Goal: Information Seeking & Learning: Learn about a topic

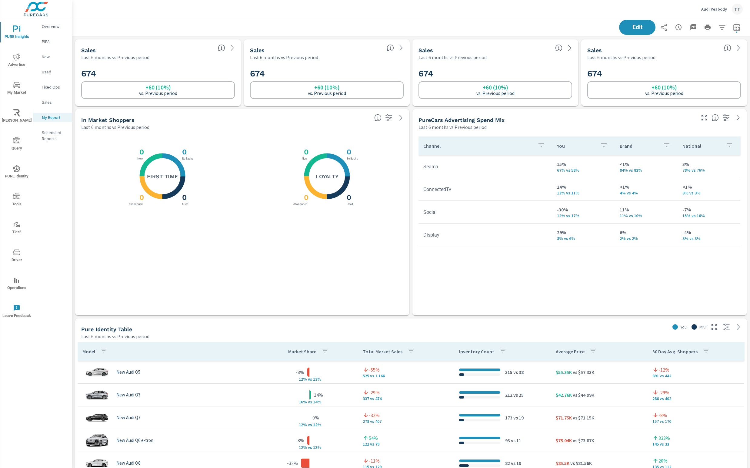
scroll to position [631, 679]
click at [20, 33] on span "PURE Insights" at bounding box center [16, 32] width 29 height 15
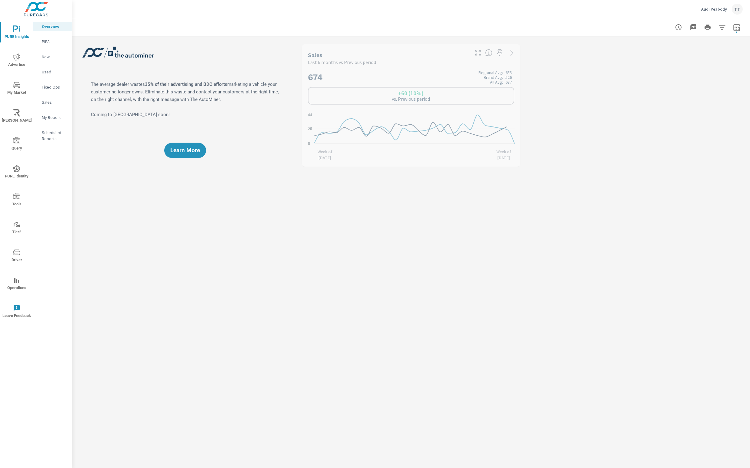
click at [57, 99] on p "Sales" at bounding box center [54, 102] width 25 height 6
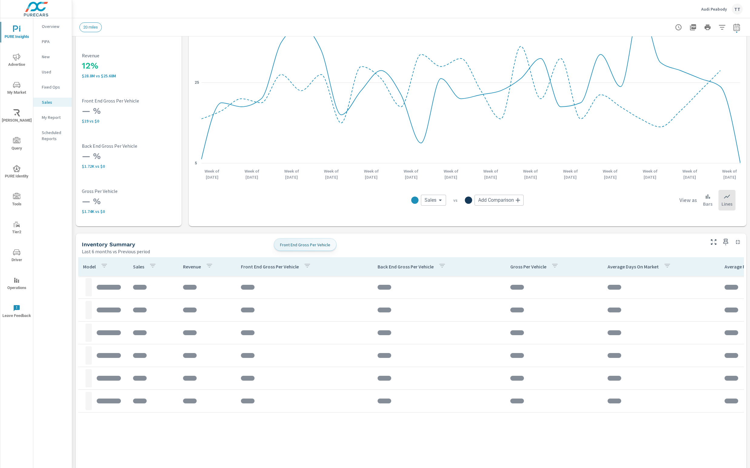
scroll to position [66, 0]
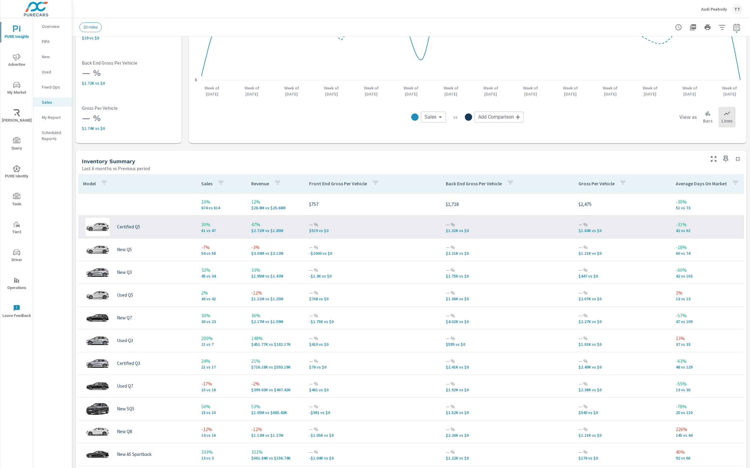
scroll to position [104, 0]
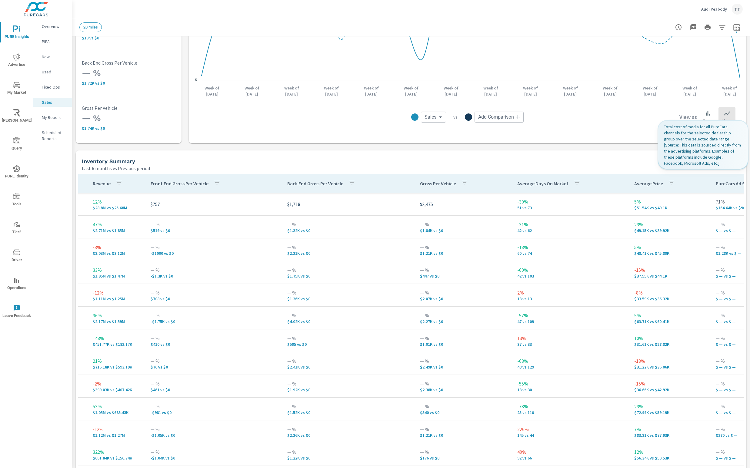
scroll to position [0, 343]
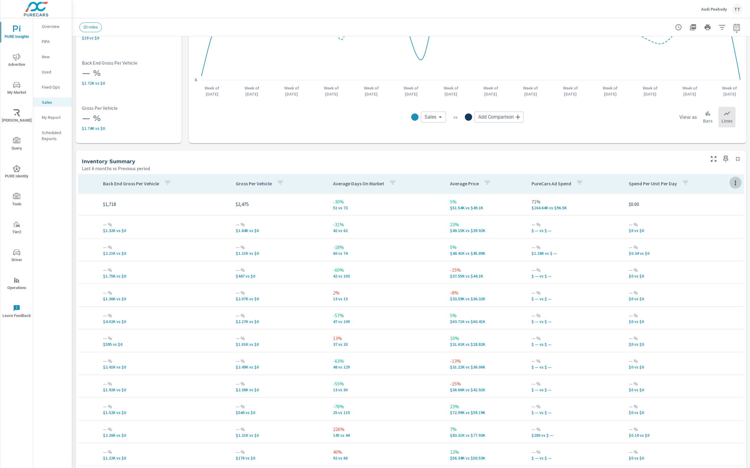
click at [736, 184] on icon "button" at bounding box center [735, 182] width 7 height 7
click at [724, 210] on span "Market Comparison" at bounding box center [722, 207] width 38 height 6
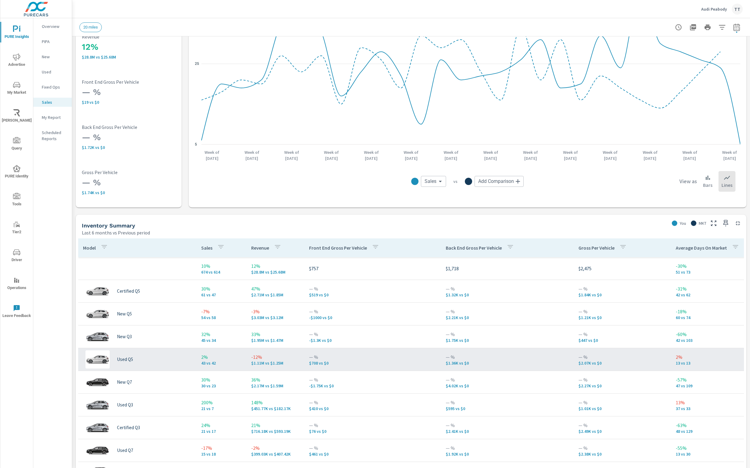
scroll to position [131, 0]
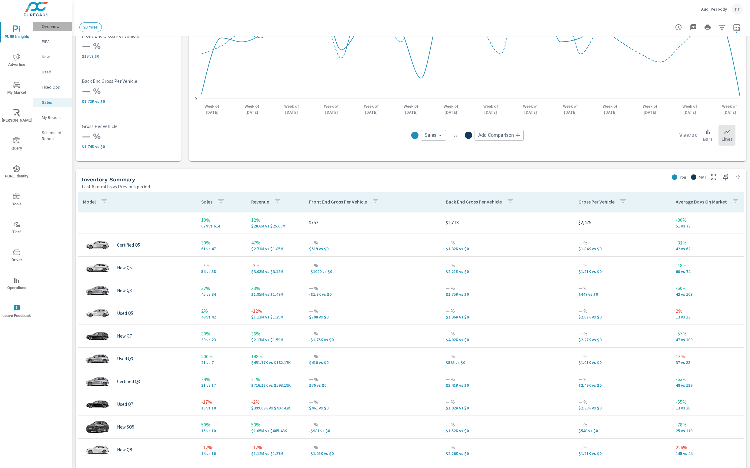
click at [53, 31] on div "Overview" at bounding box center [52, 26] width 39 height 9
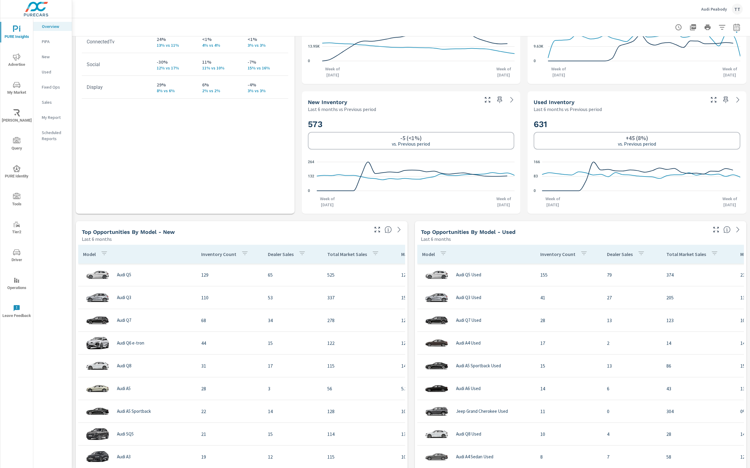
scroll to position [324, 0]
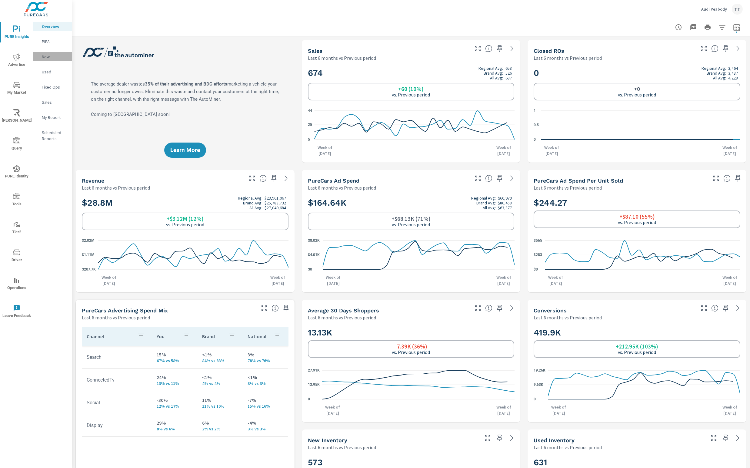
click at [52, 59] on p "New" at bounding box center [54, 57] width 25 height 6
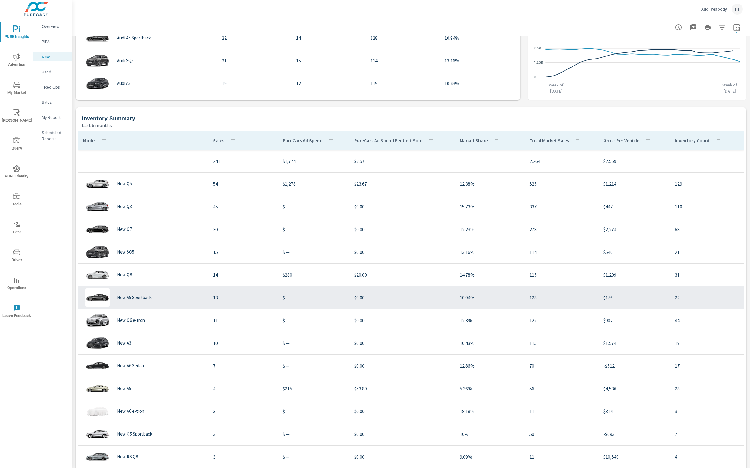
scroll to position [431, 0]
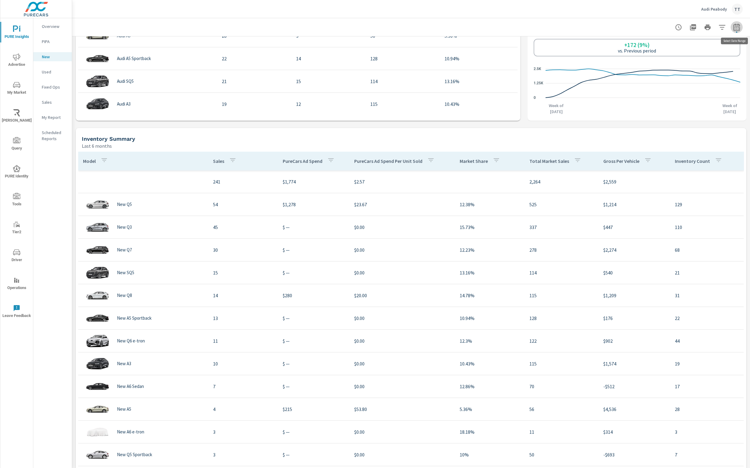
click at [741, 30] on button "button" at bounding box center [737, 27] width 12 height 12
select select "Last 6 months"
select select "Previous period"
click at [599, 129] on div "Inventory Summary Last 6 months" at bounding box center [411, 139] width 671 height 22
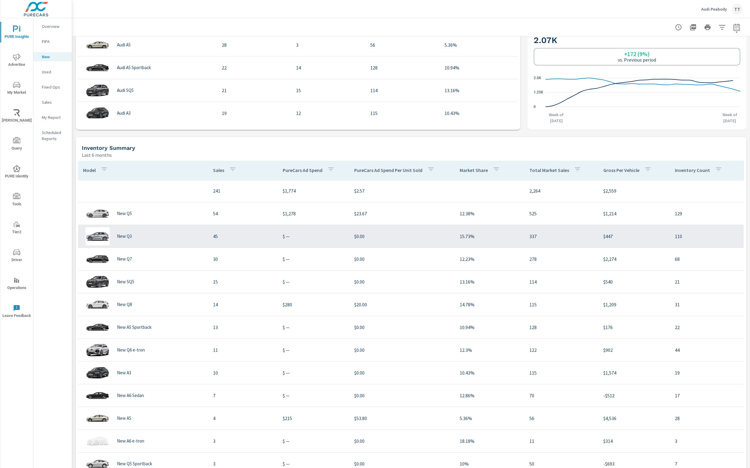
scroll to position [477, 0]
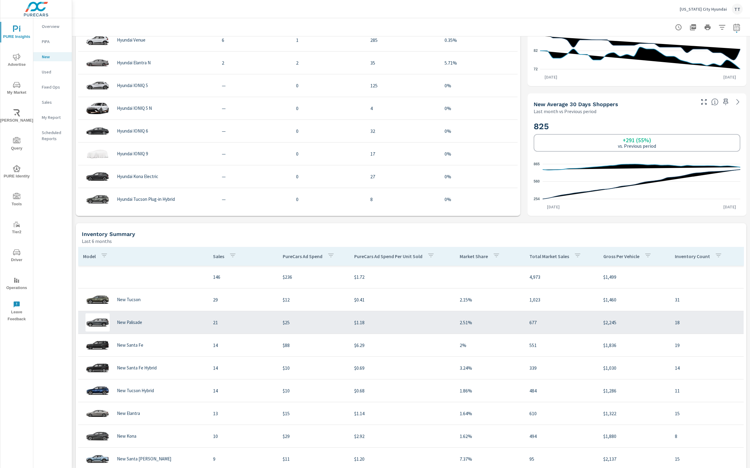
scroll to position [380, 0]
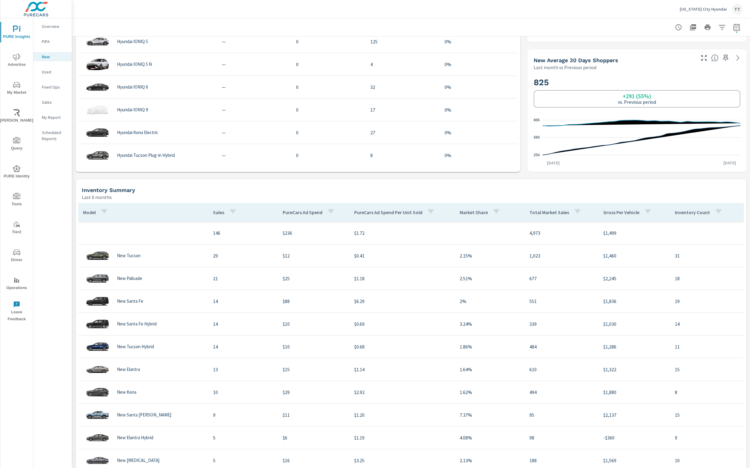
click at [689, 242] on tr "146 $236 $1.72 4,973 $1,499" at bounding box center [411, 233] width 666 height 23
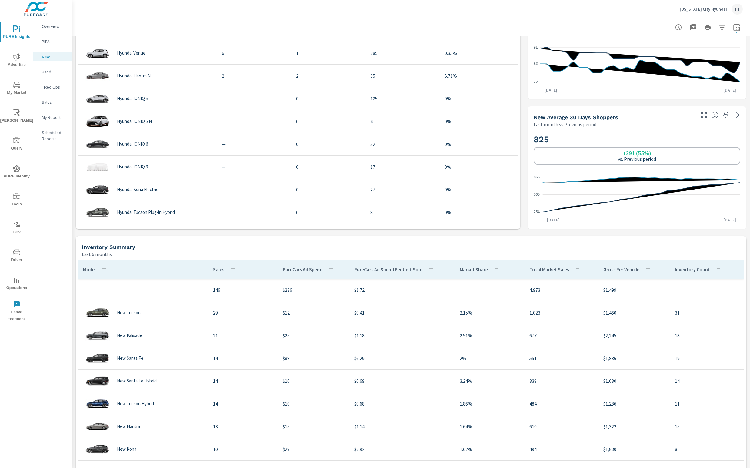
scroll to position [0, 0]
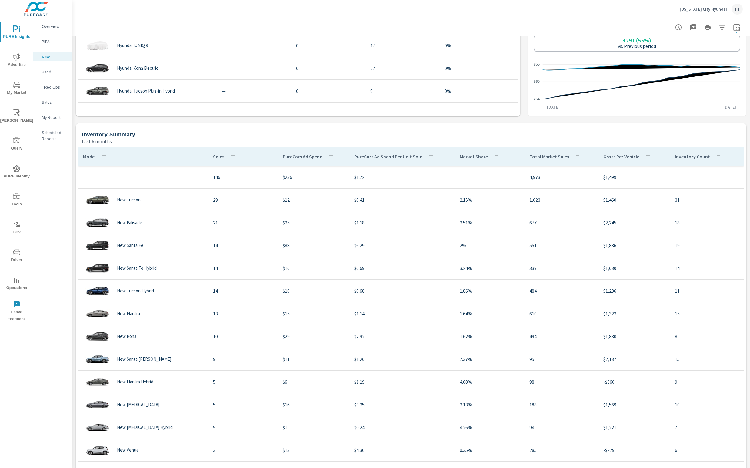
scroll to position [390, 0]
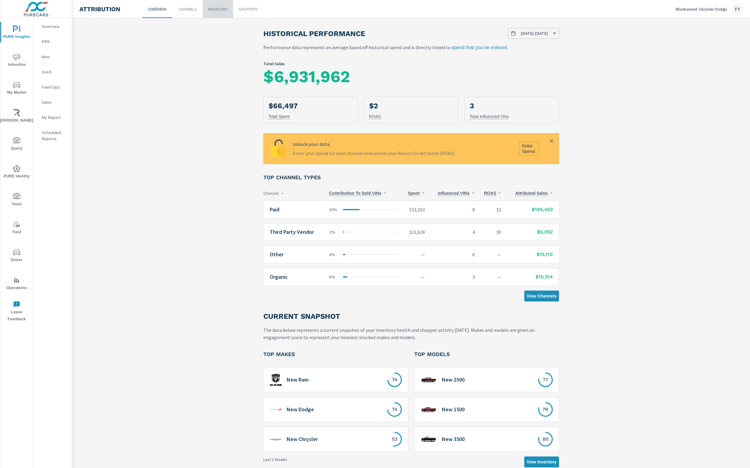
click at [221, 6] on p "Inventory" at bounding box center [218, 9] width 20 height 6
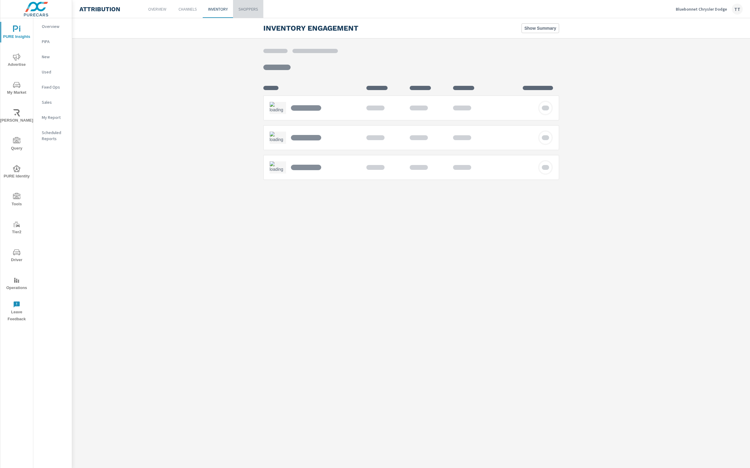
click at [250, 6] on p "Shoppers" at bounding box center [249, 9] width 20 height 6
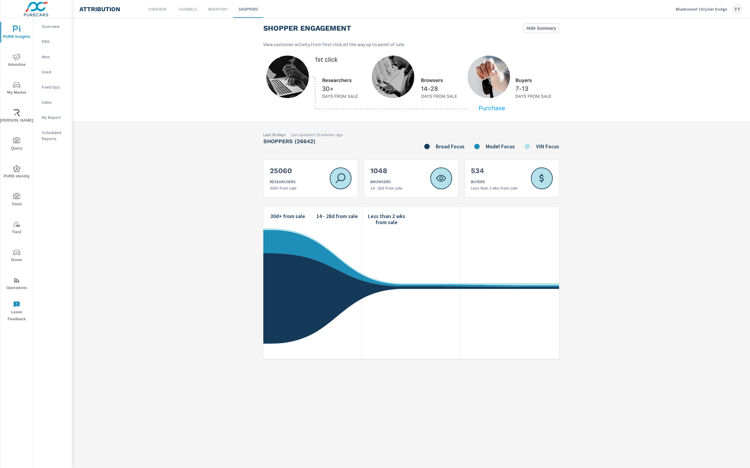
click at [308, 176] on link "25060 Researchers 30d+ from sale" at bounding box center [310, 178] width 95 height 38
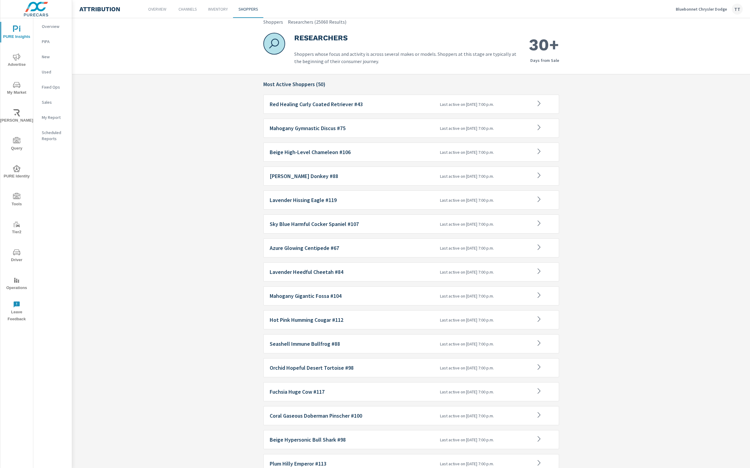
click at [499, 109] on div "Last active on 9/17/25, 7:00 p.m." at bounding box center [486, 104] width 96 height 19
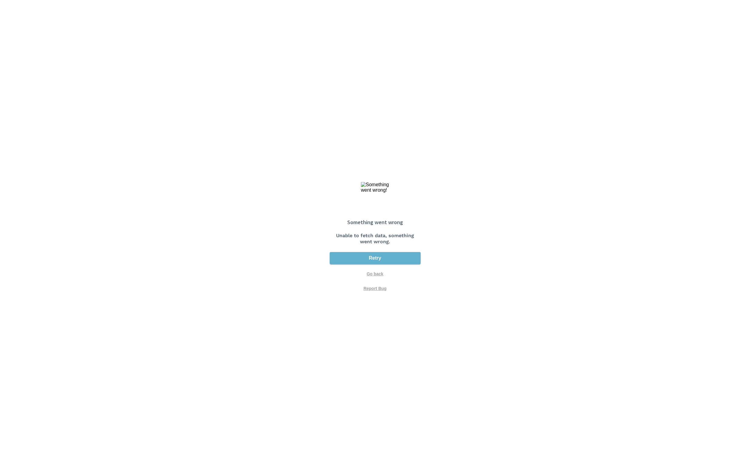
click at [379, 261] on span "Retry" at bounding box center [375, 257] width 86 height 7
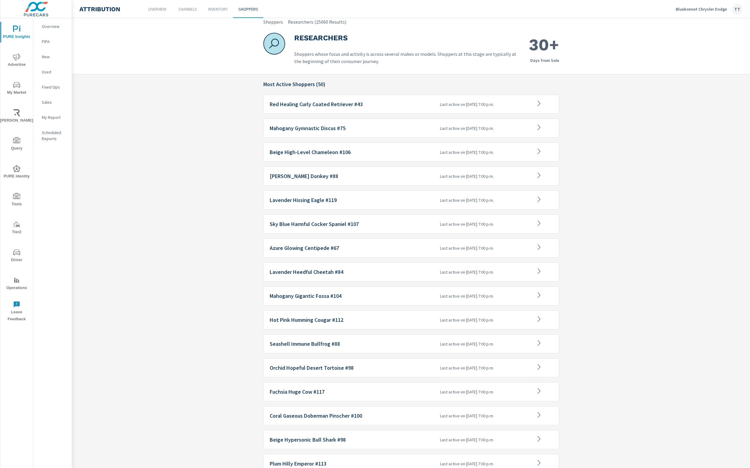
click at [15, 58] on icon "nav menu" at bounding box center [16, 56] width 7 height 7
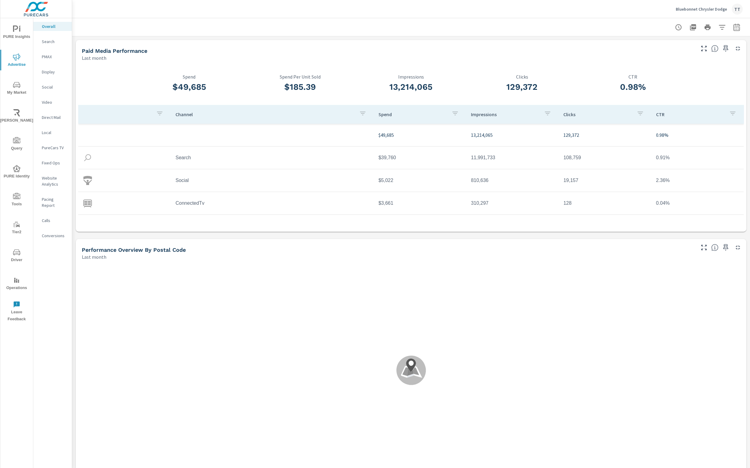
click at [217, 191] on tr "Social $5,022 810,636 19,157 2.36%" at bounding box center [411, 180] width 666 height 23
click at [212, 184] on td "Social" at bounding box center [272, 180] width 203 height 15
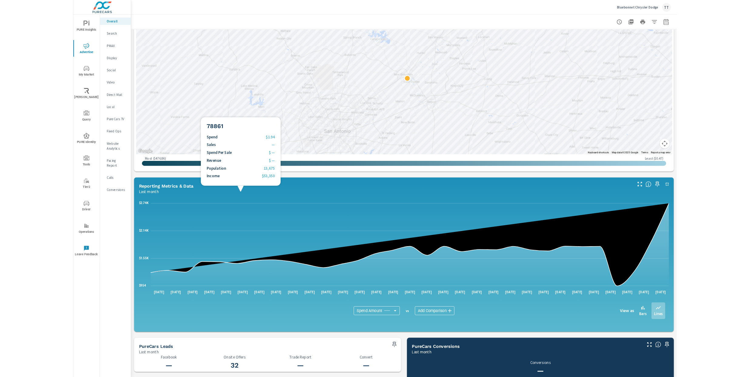
scroll to position [198, 0]
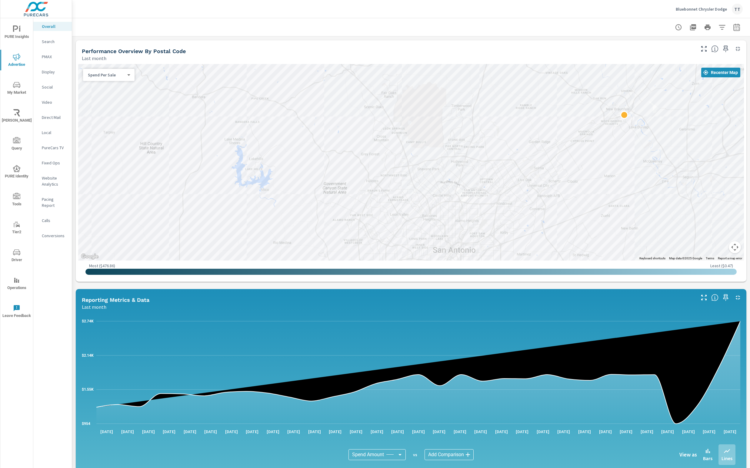
scroll to position [199, 0]
click at [18, 33] on span "PURE Insights" at bounding box center [16, 32] width 29 height 15
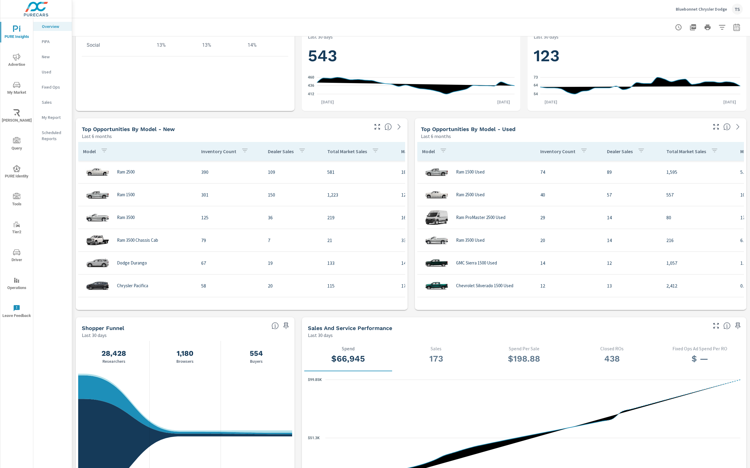
scroll to position [321, 0]
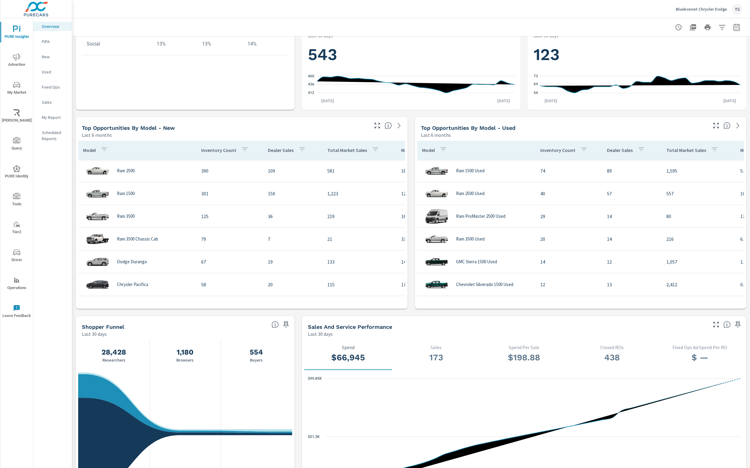
click at [41, 114] on div "My Report" at bounding box center [52, 117] width 39 height 9
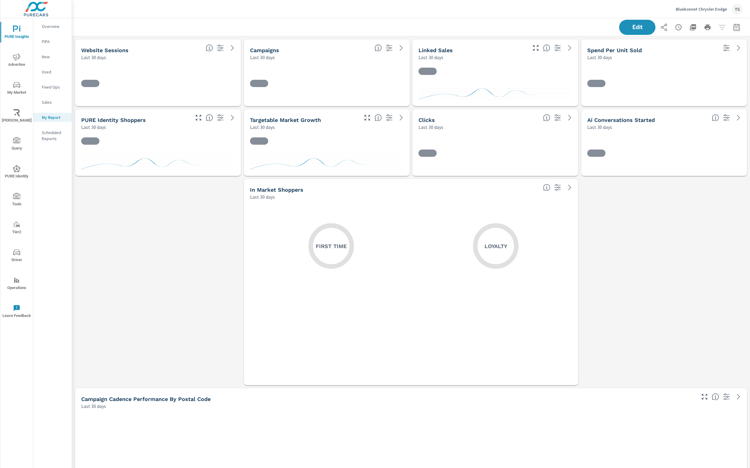
scroll to position [1956, 679]
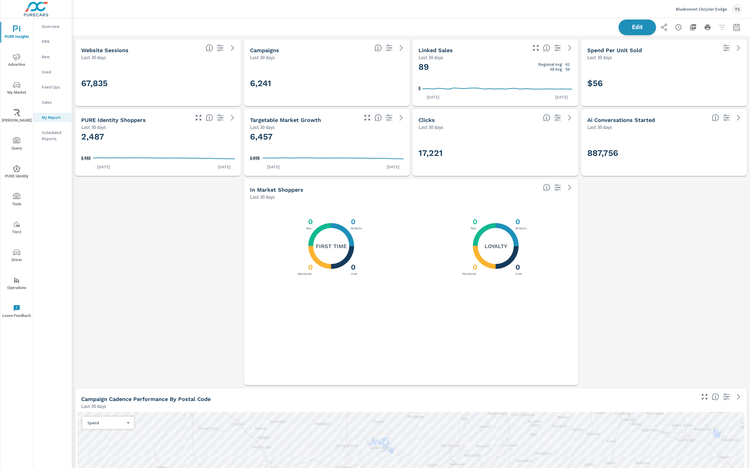
click at [644, 28] on span "Edit" at bounding box center [637, 27] width 25 height 6
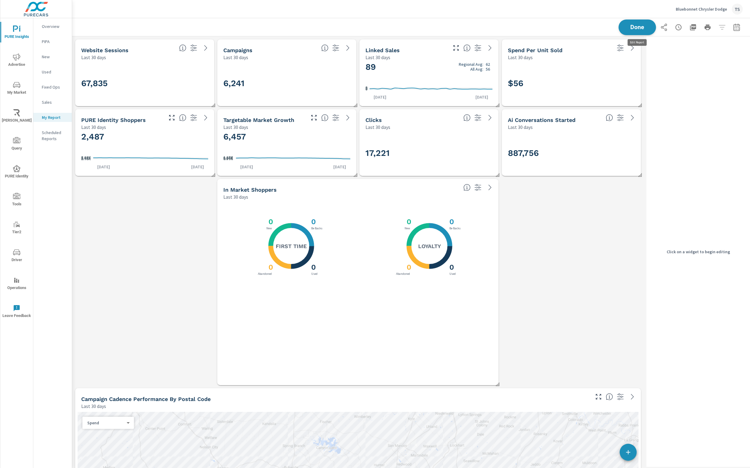
scroll to position [3, 3]
click at [608, 68] on div "$56" at bounding box center [571, 83] width 127 height 33
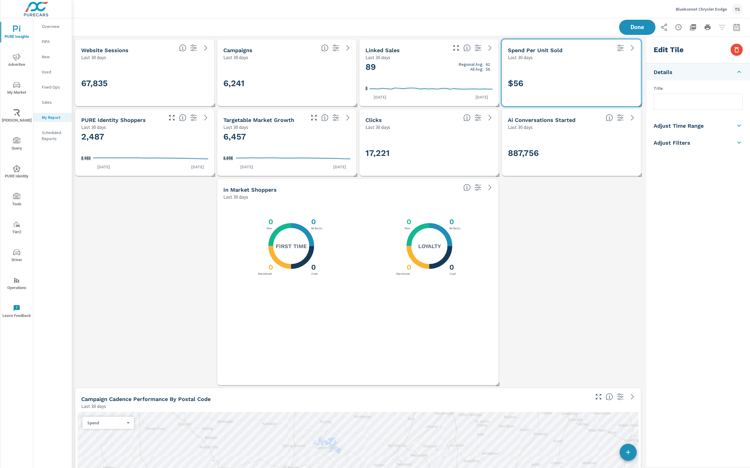
click at [706, 126] on li "Adjust Time Range" at bounding box center [699, 125] width 104 height 17
click at [708, 179] on li "Adjust Filters" at bounding box center [699, 181] width 104 height 17
click at [705, 97] on li "Adjust Time Range" at bounding box center [699, 88] width 104 height 17
click at [20, 34] on span "PURE Insights" at bounding box center [16, 32] width 29 height 15
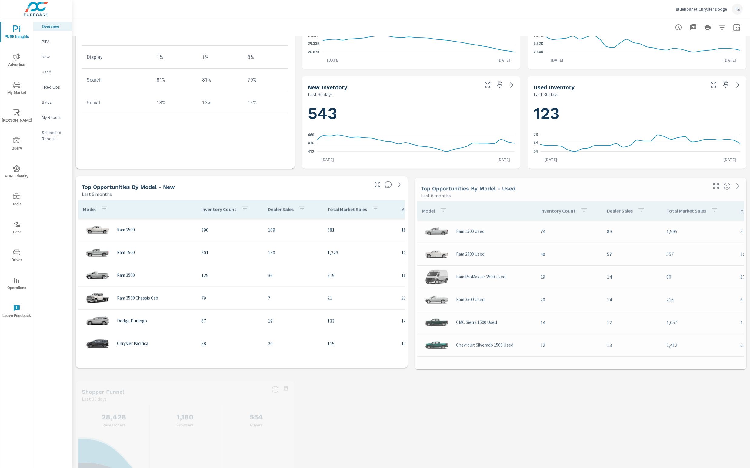
scroll to position [265, 0]
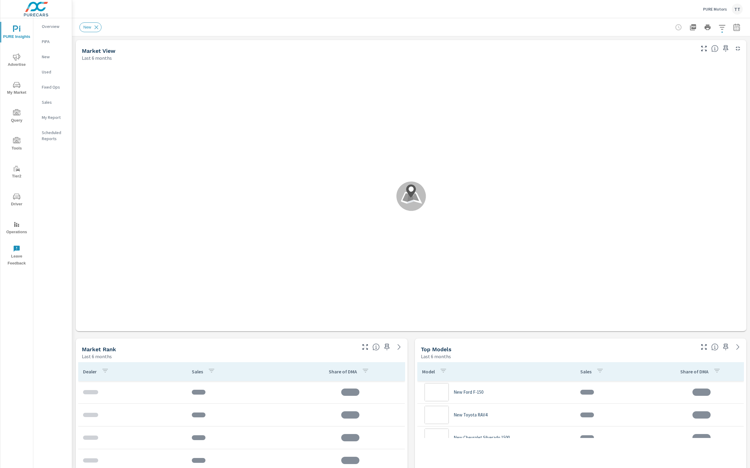
scroll to position [250, 0]
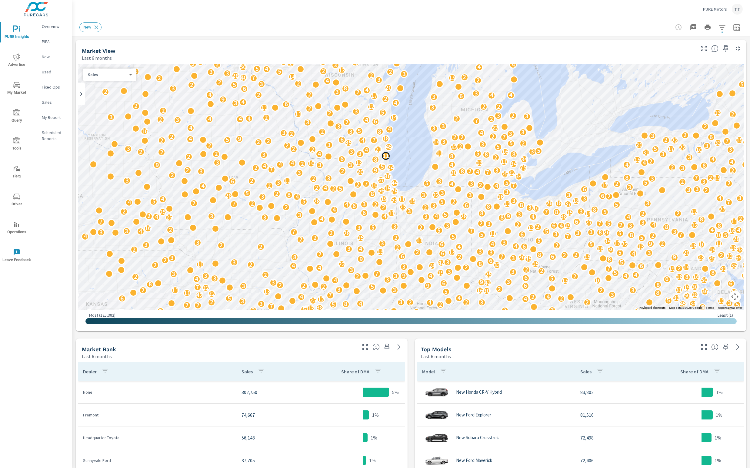
drag, startPoint x: 394, startPoint y: 147, endPoint x: 384, endPoint y: 151, distance: 11.4
click at [503, 197] on div "16 5 6 3 19 5 29 4 12 4 9 6 2 2 5 25 6 10 2 2 38 4 2 3 6 34 3 2 40 32 9 16 2 3 …" at bounding box center [411, 187] width 666 height 246
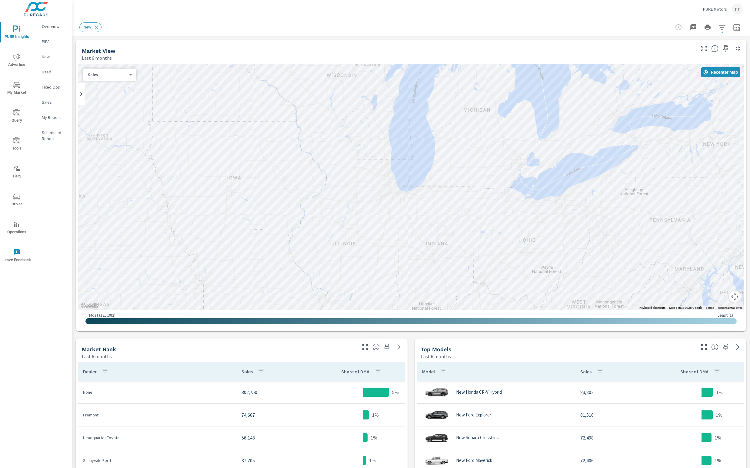
click at [418, 232] on div "16 5 6 3 19 5 29 4 12 4 9 6 2 2 5 25 6 10 2 2 38 4 2 3 6 34 3 2 40 32 9 16 2 3 …" at bounding box center [411, 187] width 666 height 246
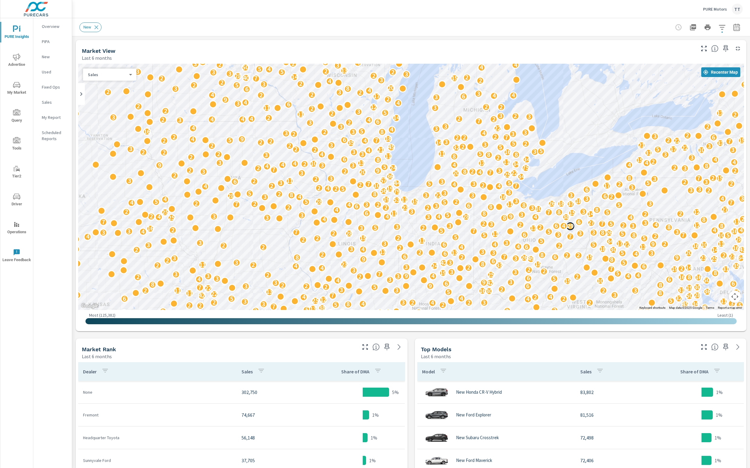
drag, startPoint x: 294, startPoint y: 234, endPoint x: 572, endPoint y: 227, distance: 278.4
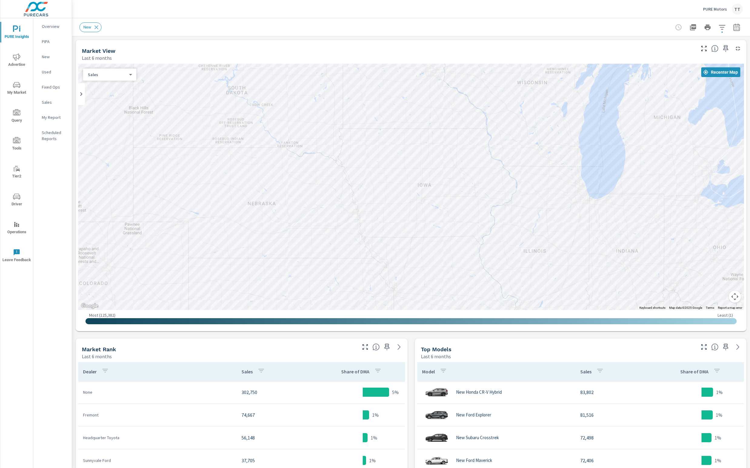
drag, startPoint x: 374, startPoint y: 226, endPoint x: 565, endPoint y: 234, distance: 190.5
click at [565, 234] on div "7 48 13 4 2 32 3 6 7 3 2 7 32 9 16 3 2 2 10 15 20 3 57 18 2 2 3 2 4 5 10 2 6 2 …" at bounding box center [411, 187] width 666 height 246
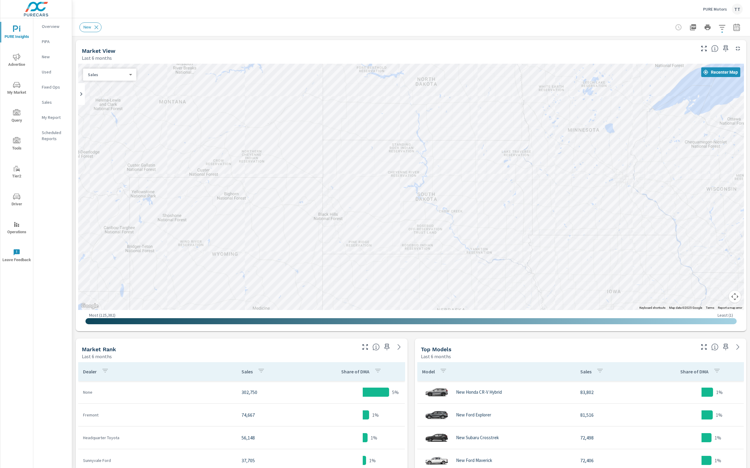
drag, startPoint x: 317, startPoint y: 224, endPoint x: 507, endPoint y: 329, distance: 216.7
click at [507, 329] on div "← Move left → Move right ↑ Move up ↓ Move down + Zoom in - Zoom out Home Jump l…" at bounding box center [411, 196] width 671 height 270
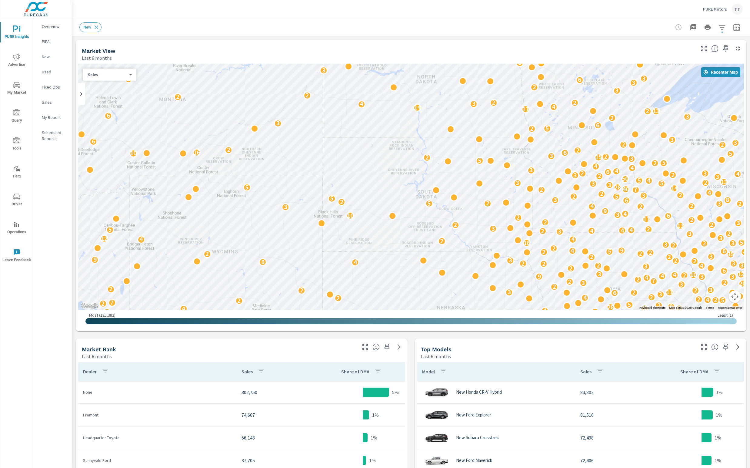
click at [726, 29] on icon "button" at bounding box center [722, 27] width 7 height 7
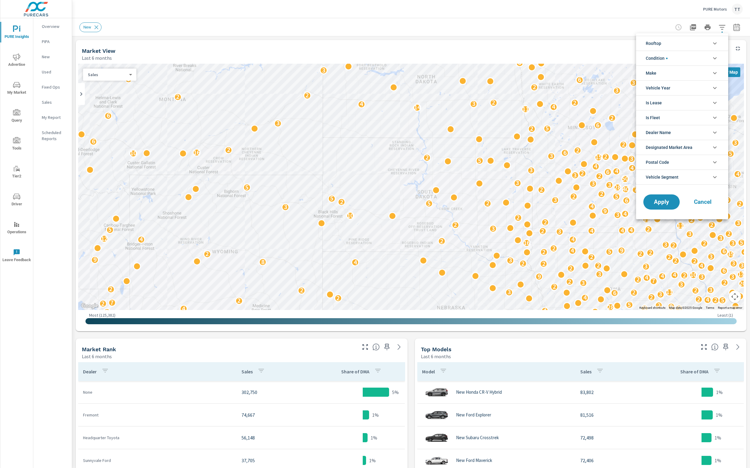
click at [700, 39] on li "Rooftop" at bounding box center [682, 43] width 92 height 15
click at [674, 148] on span "Designated Market Area" at bounding box center [669, 147] width 47 height 15
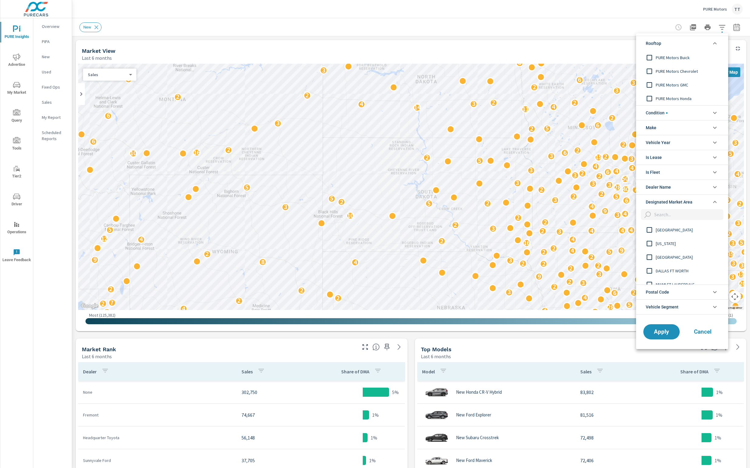
click at [691, 148] on ul "Rooftop PURE Motors Buick PURE Motors Chevrolet PURE Motors GMC PURE Motors Hon…" at bounding box center [682, 174] width 92 height 283
drag, startPoint x: 407, startPoint y: 161, endPoint x: 418, endPoint y: 190, distance: 30.8
click at [418, 190] on div at bounding box center [375, 234] width 750 height 468
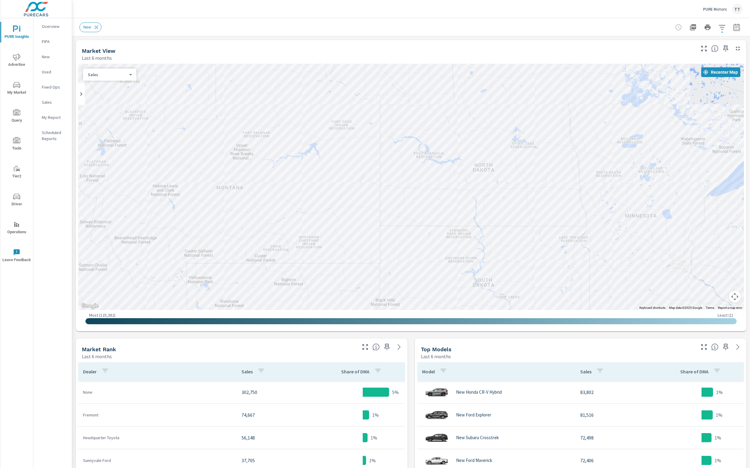
drag, startPoint x: 287, startPoint y: 134, endPoint x: 344, endPoint y: 223, distance: 106.1
click at [344, 223] on div "5 4 13 16 14 10 3 4 2 2 2 6 2 4 10 4 4 2 26 6 8 4 2 9 3 4 2 4 8 3 7 3 4 21 3 2 …" at bounding box center [411, 187] width 666 height 246
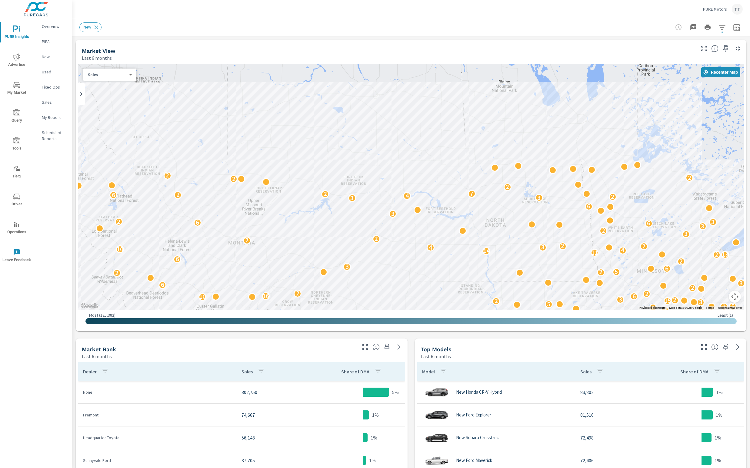
drag, startPoint x: 333, startPoint y: 109, endPoint x: 345, endPoint y: 165, distance: 57.0
click at [345, 165] on div "2 25 3 18 2 3 3 25 3 4 5 6 4 14 47 35 2 4 3 11 4 11 5 13 11 2 3 23 3 7 11 2 35 …" at bounding box center [411, 187] width 666 height 246
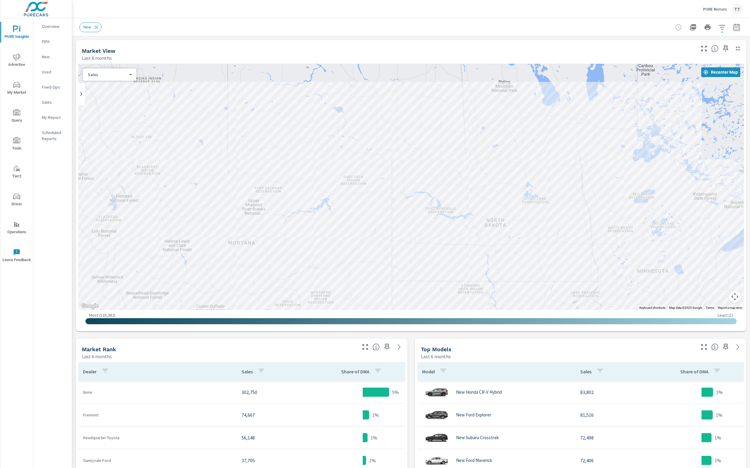
click at [368, 148] on div "40 3 2 14 2 13 6 3 15 7 13 14 2 4 3 4 4 2 2 3 6 4 3 3 3 24 11 12 21 2 3 2 15 2 …" at bounding box center [411, 187] width 666 height 246
click at [378, 153] on div "40 3 2 14 2 13 6 3 15 7 13 14 2 4 3 4 4 2 2 3 6 4 3 3 3 24 11 12 21 2 3 2 15 2 …" at bounding box center [411, 187] width 666 height 246
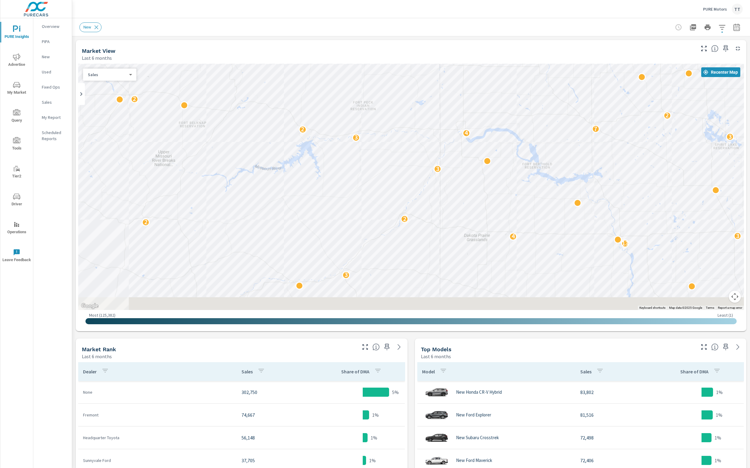
drag, startPoint x: 379, startPoint y: 169, endPoint x: 381, endPoint y: 164, distance: 5.5
click at [381, 164] on div "2 10 9 3 4 5 2 2 3 3 2 2 5 2 3 2 3 2 3 2 5 16 2 3 9 2 2 2 14 5 6 2 2 5 6 3 6 4 …" at bounding box center [411, 187] width 666 height 246
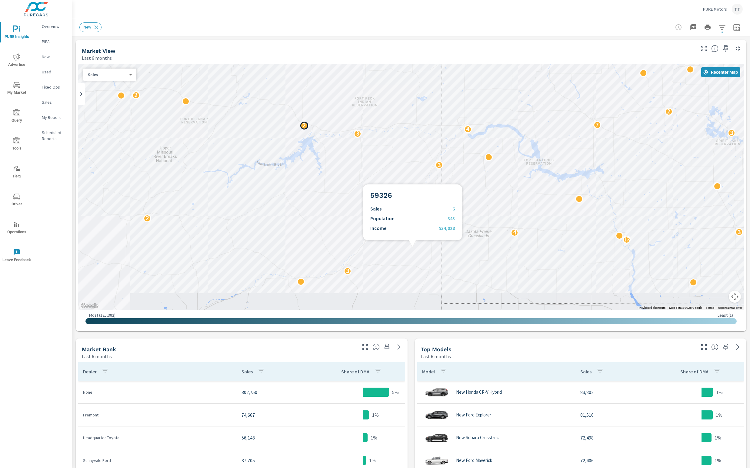
click at [304, 123] on p "2" at bounding box center [304, 125] width 3 height 7
click at [305, 126] on p "2" at bounding box center [304, 125] width 3 height 7
click at [724, 26] on icon "button" at bounding box center [722, 27] width 7 height 7
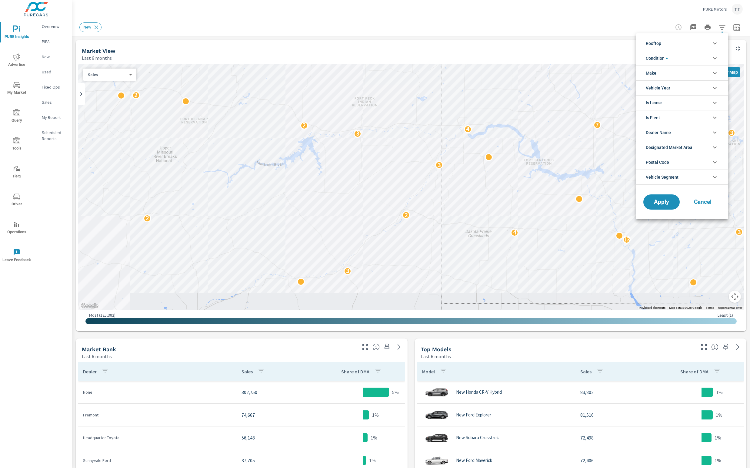
click at [667, 150] on span "Designated Market Area" at bounding box center [669, 147] width 47 height 15
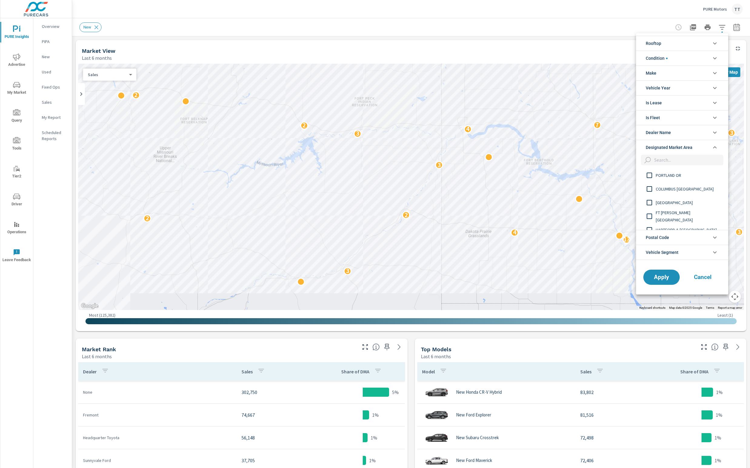
scroll to position [450, 0]
click at [654, 161] on input "filter options" at bounding box center [688, 160] width 72 height 11
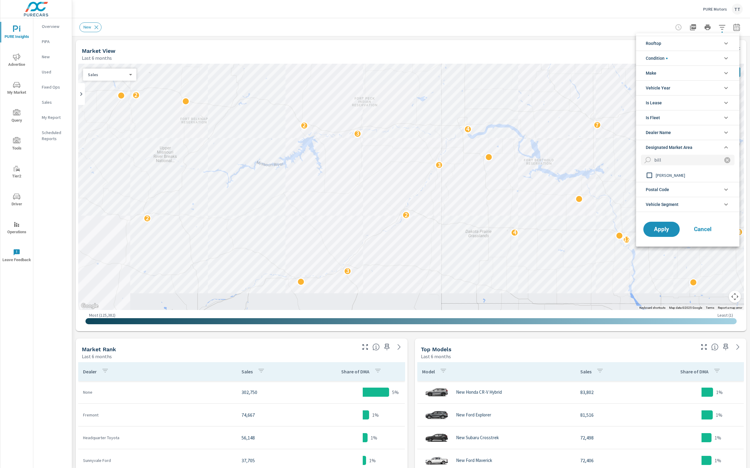
type input "bill"
click at [650, 174] on input "filter options" at bounding box center [649, 175] width 13 height 13
click at [676, 159] on input "bill" at bounding box center [685, 160] width 66 height 11
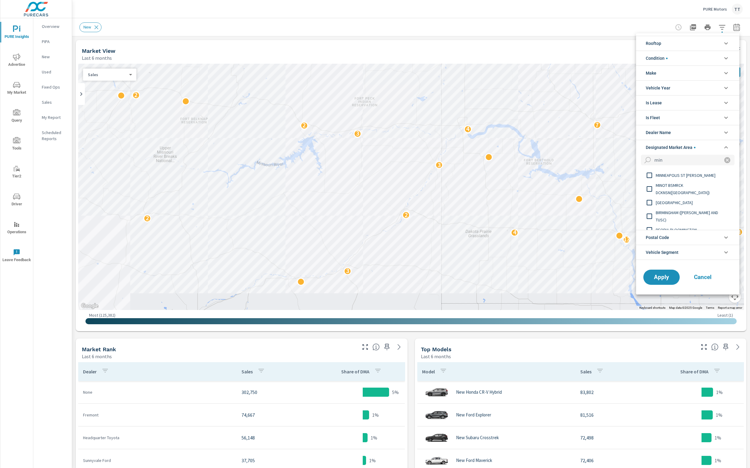
type input "min"
click at [653, 189] on input "filter options" at bounding box center [649, 189] width 13 height 13
click at [670, 271] on button "Apply" at bounding box center [662, 277] width 38 height 16
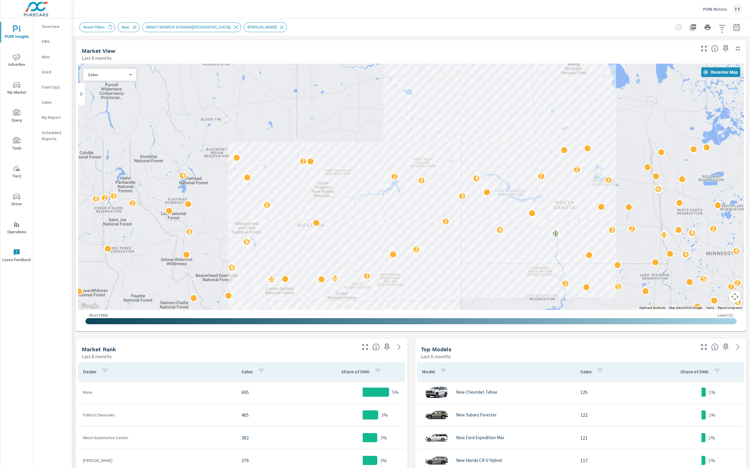
drag, startPoint x: 548, startPoint y: 267, endPoint x: 599, endPoint y: 302, distance: 61.9
click at [723, 30] on icon "button" at bounding box center [722, 27] width 7 height 7
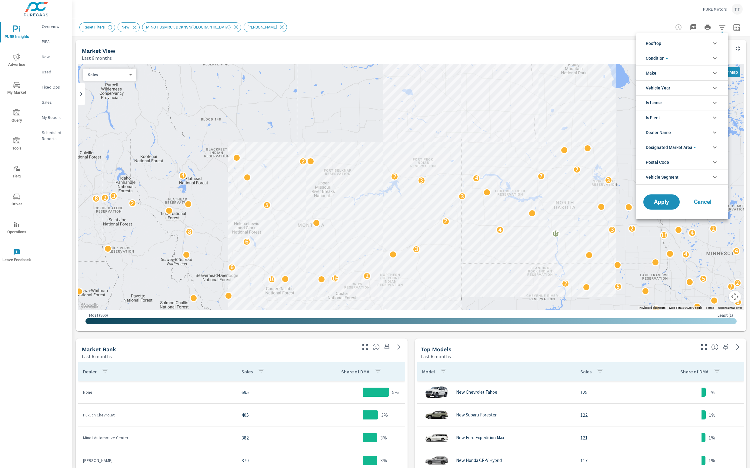
click at [705, 68] on li "Make" at bounding box center [682, 72] width 92 height 15
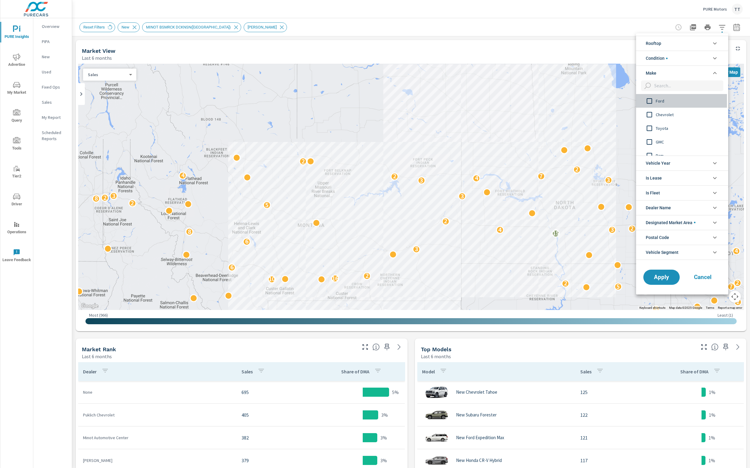
click at [667, 99] on span "Ford" at bounding box center [689, 100] width 66 height 7
click at [666, 113] on span "Chevrolet" at bounding box center [689, 114] width 66 height 7
click at [658, 149] on span "Ram" at bounding box center [689, 150] width 66 height 7
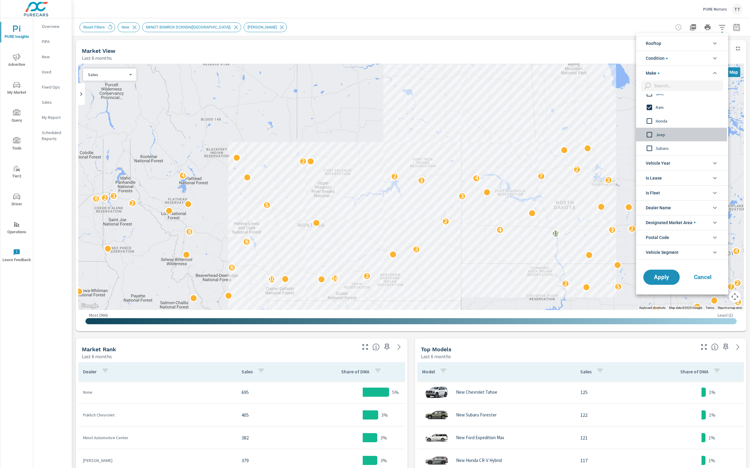
click at [659, 136] on span "Jeep" at bounding box center [689, 134] width 66 height 7
click at [661, 116] on span "Dodge" at bounding box center [689, 118] width 66 height 7
click at [659, 134] on span "Chrysler" at bounding box center [689, 132] width 66 height 7
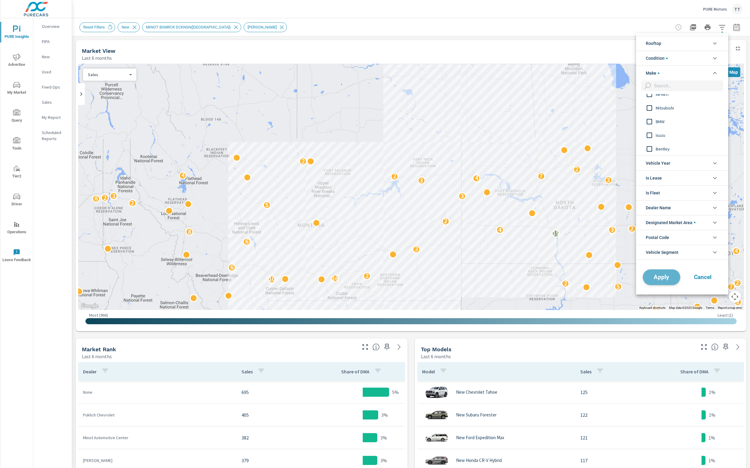
click at [670, 277] on span "Apply" at bounding box center [661, 277] width 25 height 6
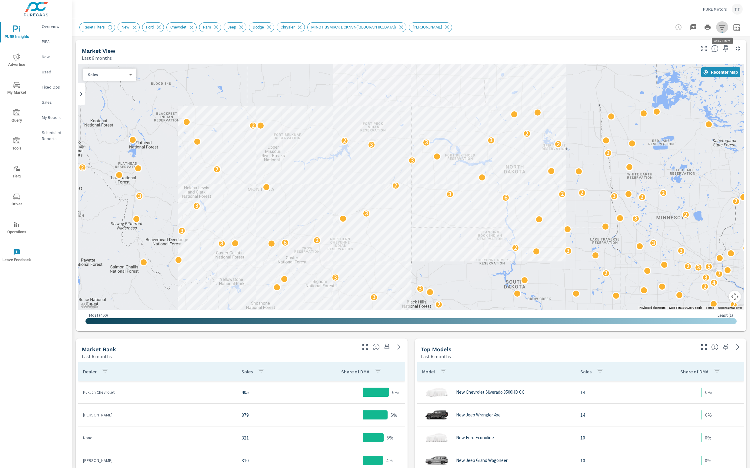
click at [722, 28] on icon "button" at bounding box center [722, 27] width 7 height 7
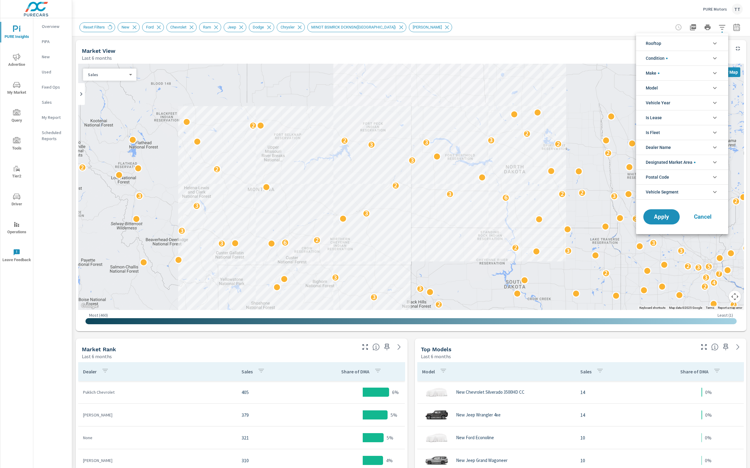
scroll to position [61, 0]
click at [572, 23] on div at bounding box center [375, 234] width 750 height 468
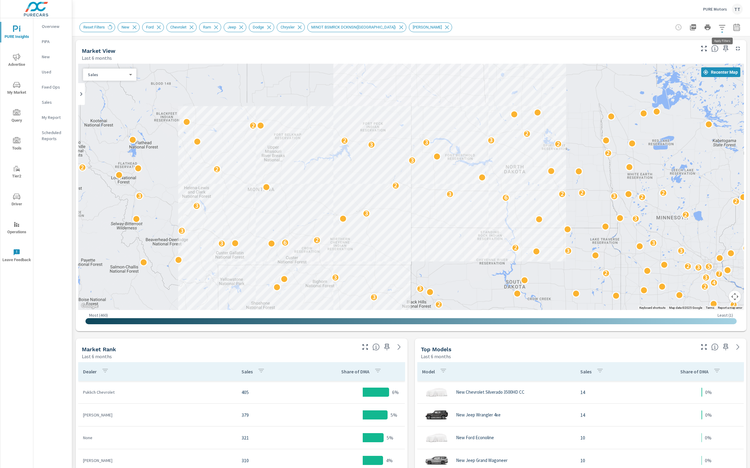
click at [726, 28] on icon "button" at bounding box center [722, 27] width 7 height 7
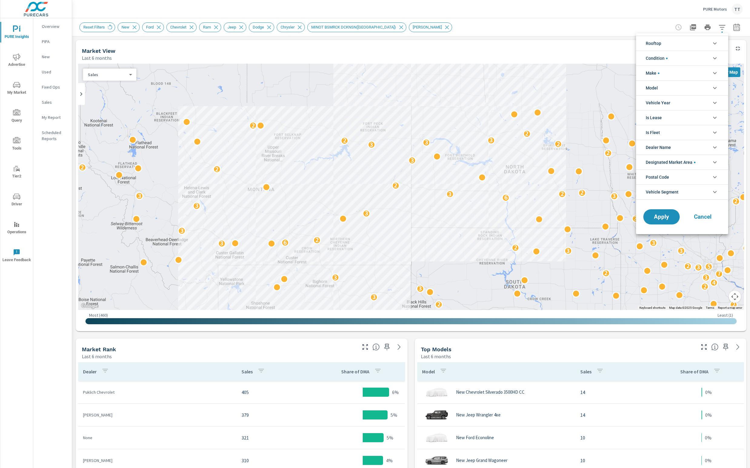
click at [649, 25] on div at bounding box center [375, 234] width 750 height 468
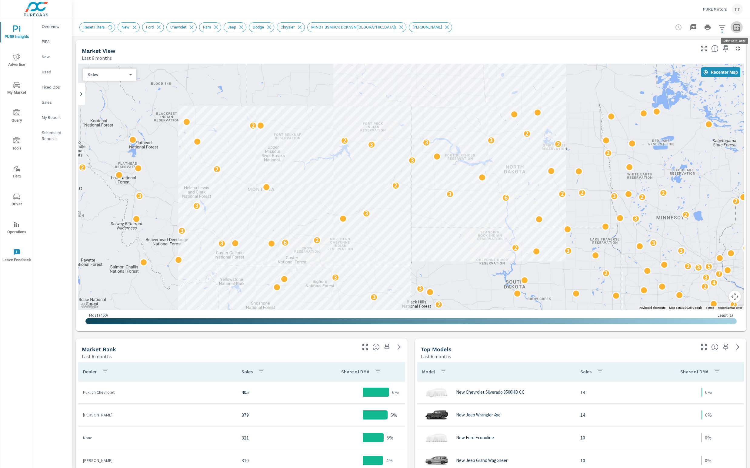
click at [736, 27] on icon "button" at bounding box center [736, 27] width 7 height 7
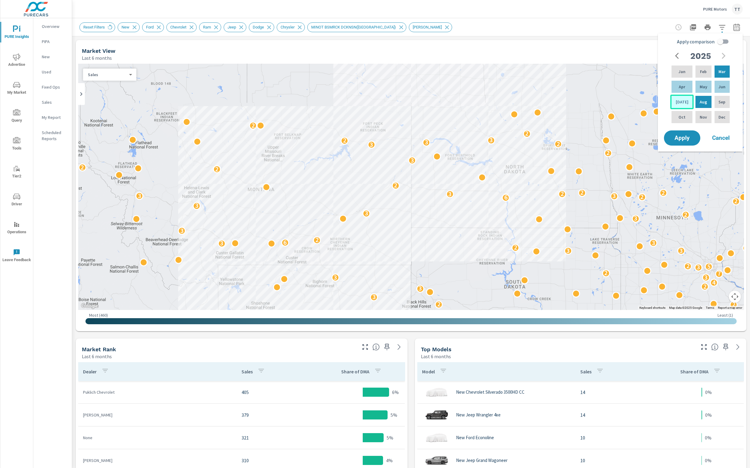
click at [679, 100] on p "Jul" at bounding box center [682, 102] width 13 height 6
click at [726, 68] on div "Mar" at bounding box center [723, 71] width 18 height 15
click at [725, 42] on input "Apply comparison" at bounding box center [720, 42] width 35 height 12
checkbox input "true"
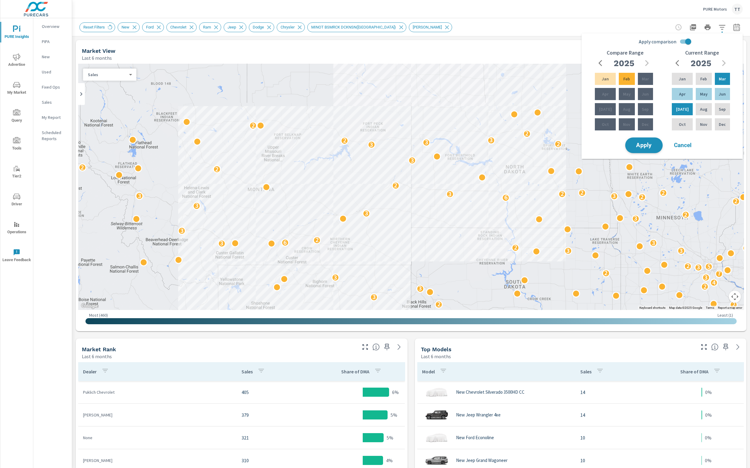
click at [652, 143] on span "Apply" at bounding box center [644, 146] width 25 height 6
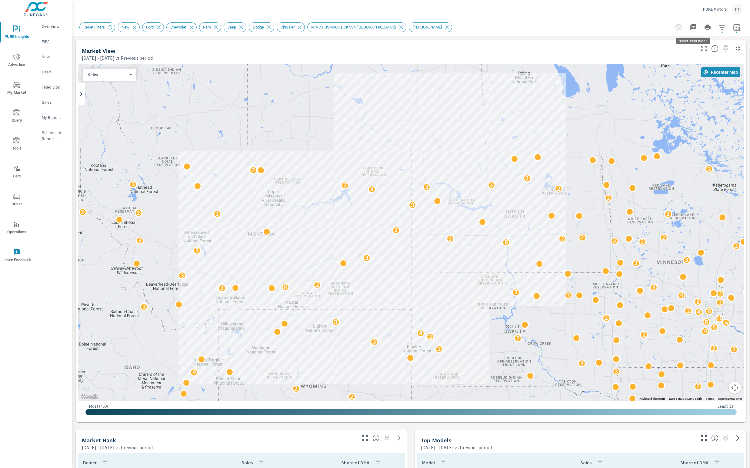
click at [695, 28] on icon "button" at bounding box center [693, 27] width 6 height 6
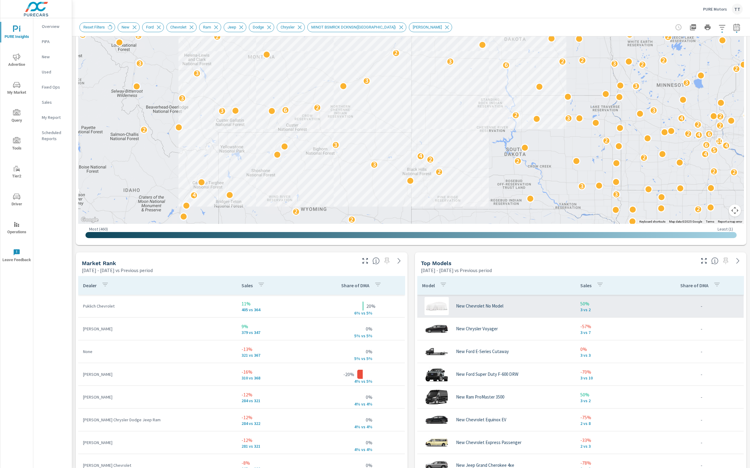
scroll to position [221, 0]
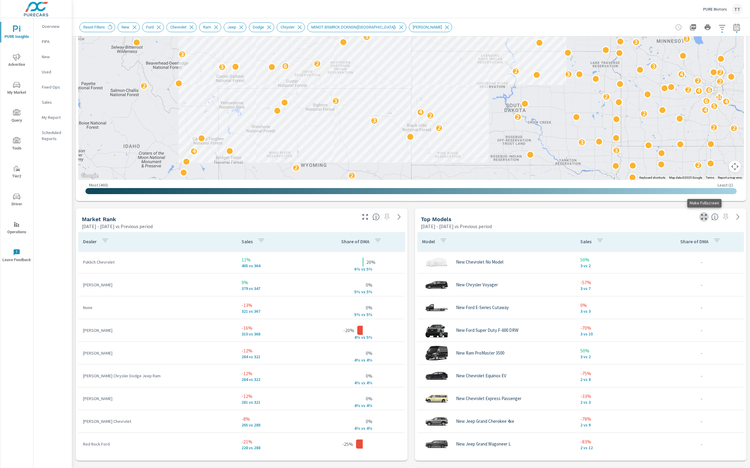
click at [705, 216] on icon "button" at bounding box center [704, 216] width 7 height 7
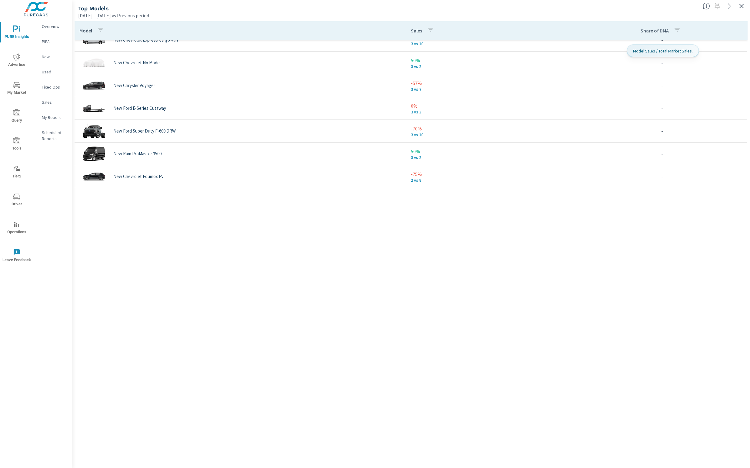
scroll to position [963, 0]
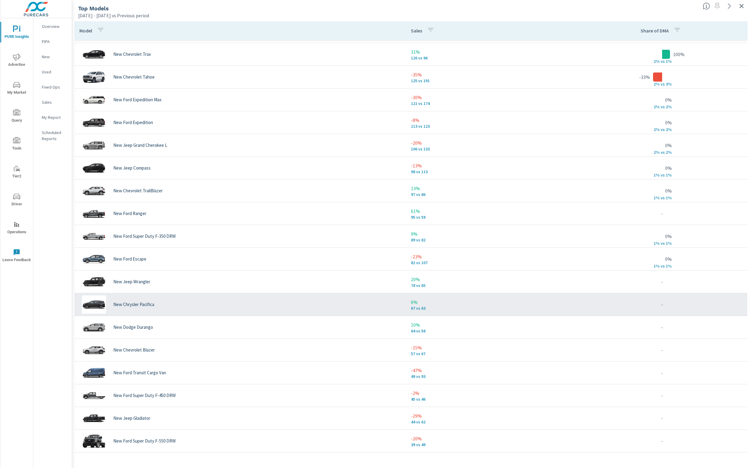
scroll to position [408, 0]
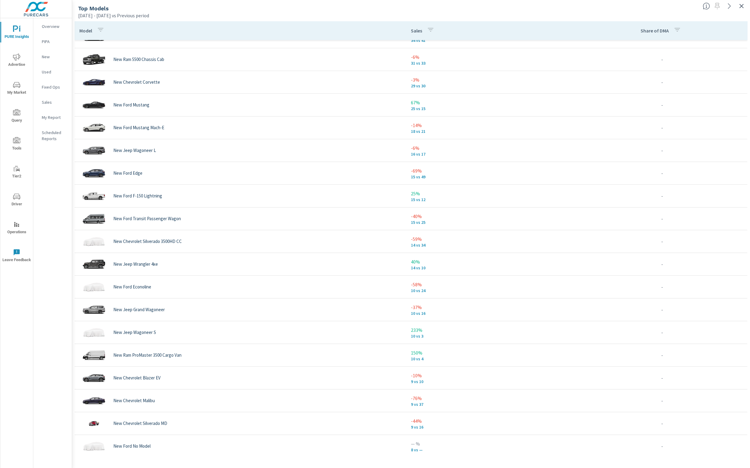
scroll to position [834, 0]
click at [739, 6] on icon "button" at bounding box center [741, 5] width 7 height 7
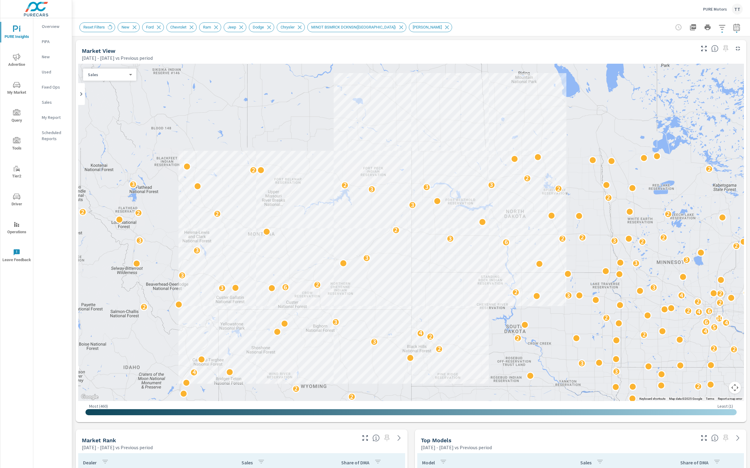
drag, startPoint x: 494, startPoint y: 435, endPoint x: 494, endPoint y: 432, distance: 3.3
click at [494, 435] on div "Top Models Mar 01, 2025 - Jul 31, 2025 vs Previous period" at bounding box center [556, 440] width 282 height 22
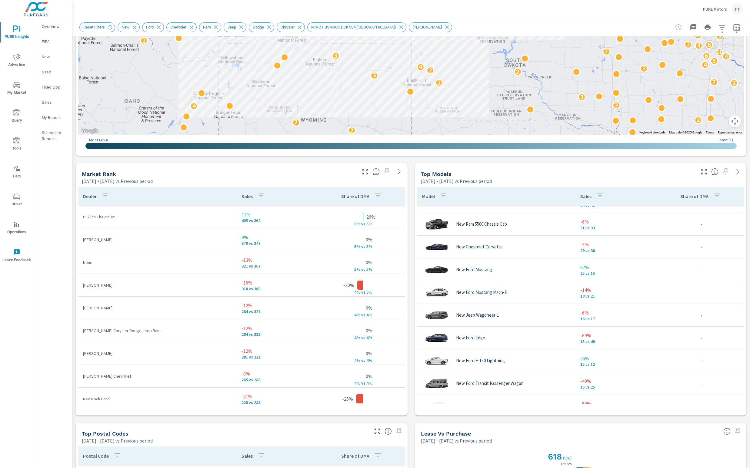
scroll to position [302, 0]
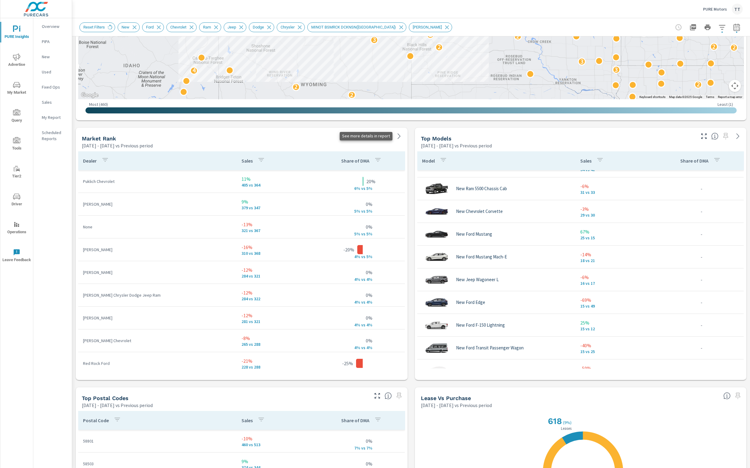
click at [399, 135] on icon at bounding box center [398, 135] width 3 height 5
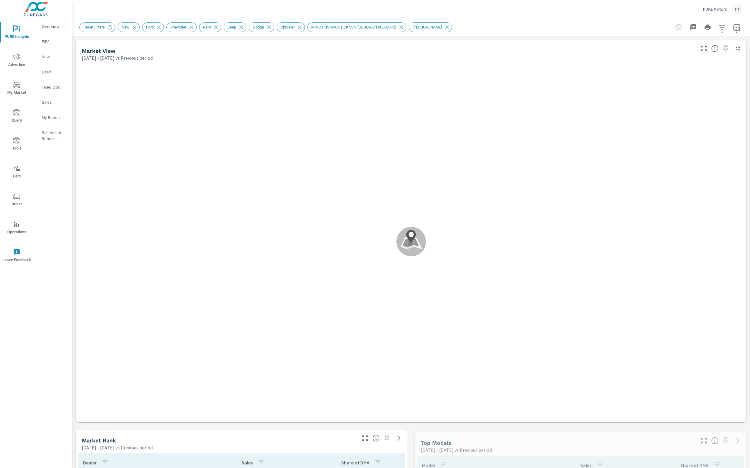
scroll to position [819, 0]
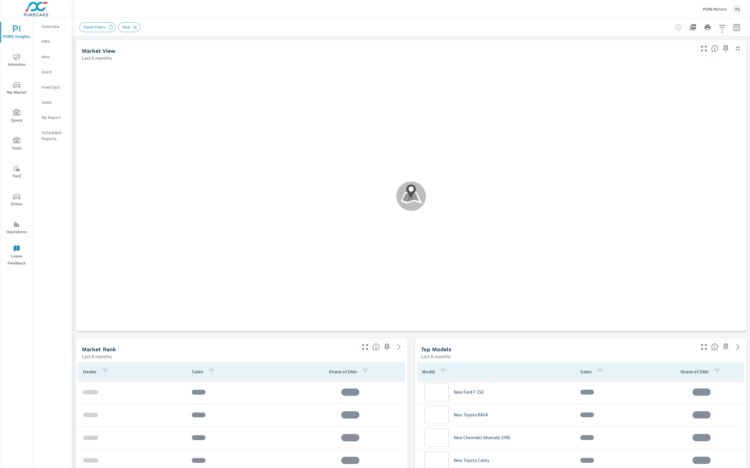
scroll to position [819, 0]
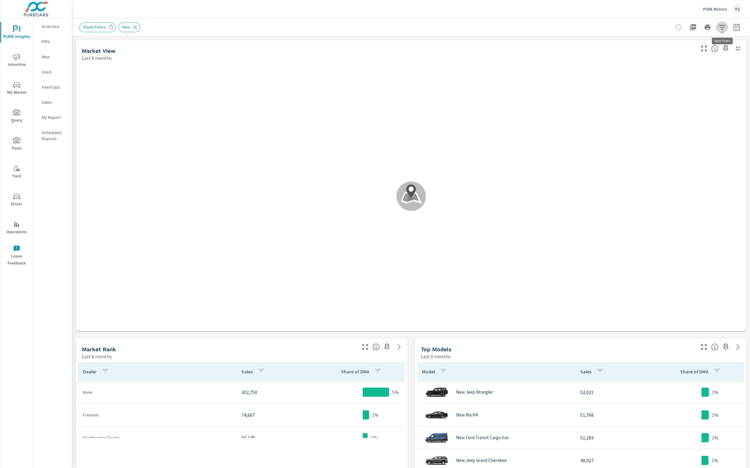
click at [721, 26] on icon "button" at bounding box center [722, 27] width 7 height 7
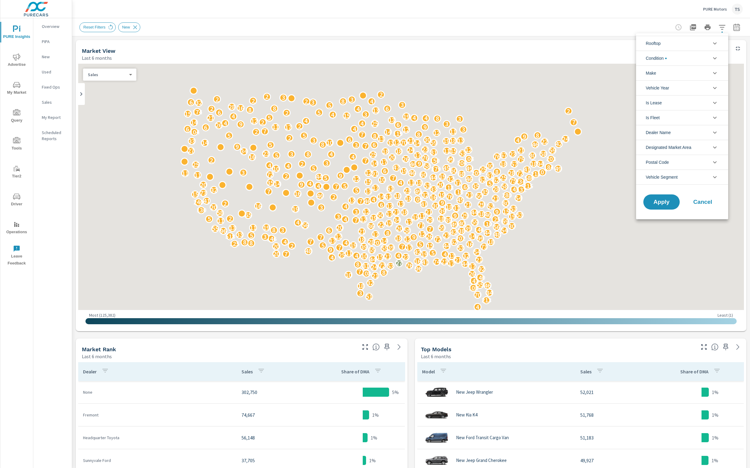
click at [676, 146] on span "Designated Market Area" at bounding box center [668, 147] width 45 height 15
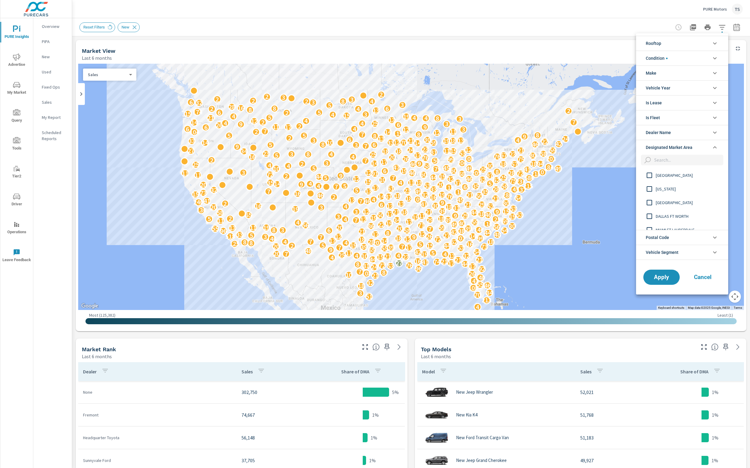
click at [668, 155] on input "filter options" at bounding box center [688, 160] width 72 height 11
click at [667, 159] on input "filter options" at bounding box center [688, 160] width 72 height 11
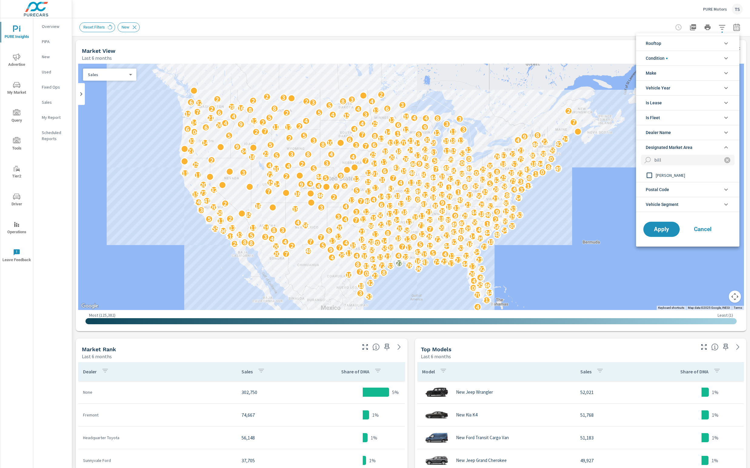
click at [655, 177] on input "filter options" at bounding box center [649, 175] width 13 height 13
click at [671, 159] on input "bill" at bounding box center [685, 160] width 66 height 11
click at [670, 159] on input "bill" at bounding box center [685, 160] width 66 height 11
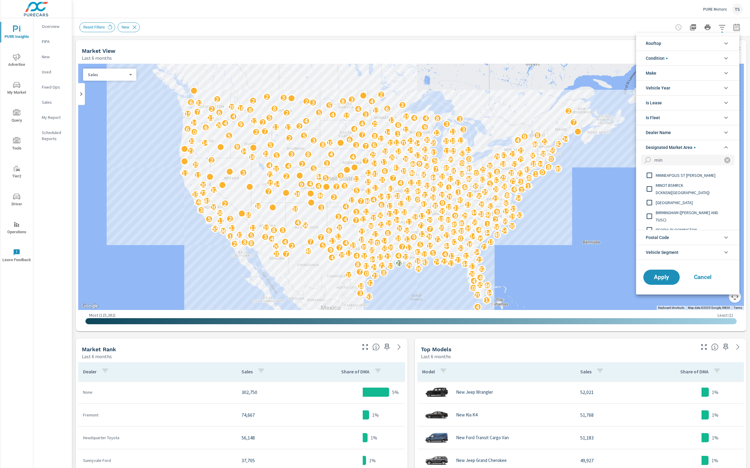
type input "min"
click at [651, 186] on input "filter options" at bounding box center [649, 189] width 13 height 13
drag, startPoint x: 667, startPoint y: 275, endPoint x: 703, endPoint y: 133, distance: 146.3
click at [703, 133] on div "Rooftop PURE Motors Buick PURE Motors Chevrolet PURE Motors GMC PURE Motors Hon…" at bounding box center [687, 163] width 103 height 261
click at [681, 72] on li "Make" at bounding box center [687, 72] width 103 height 15
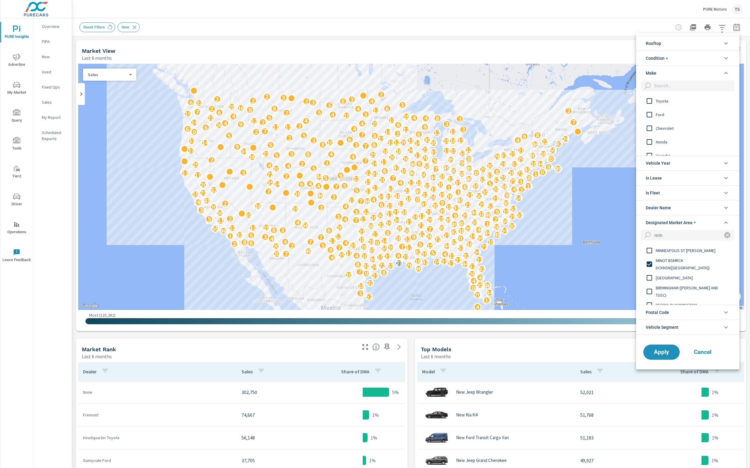
click at [663, 114] on span "Ford" at bounding box center [689, 114] width 66 height 7
click at [667, 127] on span "Chevrolet" at bounding box center [689, 128] width 66 height 7
click at [660, 137] on span "Jeep" at bounding box center [689, 139] width 66 height 7
click at [660, 137] on div "GMC Jeep Mazda Tesla Lexus Ram Volkswagen BMW Mercedes-Benz" at bounding box center [681, 125] width 91 height 62
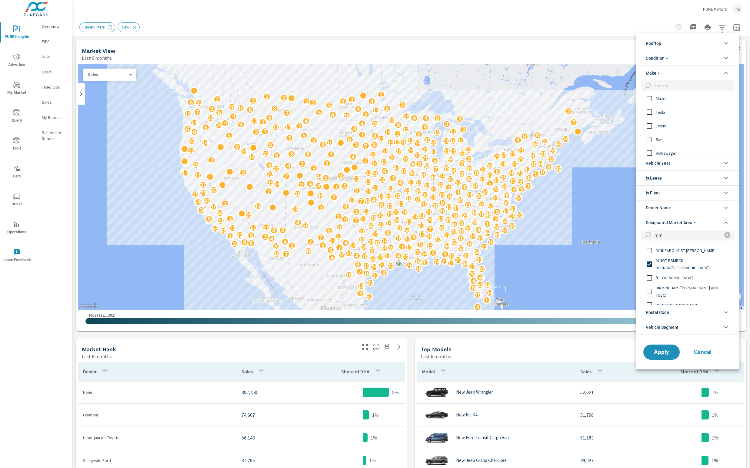
scroll to position [141, 0]
click at [660, 137] on span "Ram" at bounding box center [689, 137] width 66 height 7
click at [663, 117] on span "Chrysler" at bounding box center [689, 118] width 66 height 7
click at [661, 102] on span "Dodge" at bounding box center [689, 104] width 66 height 7
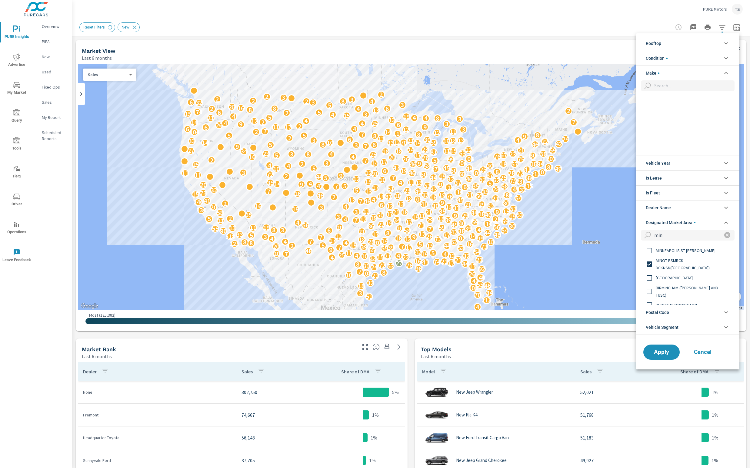
scroll to position [648, 0]
click at [657, 353] on span "Apply" at bounding box center [661, 352] width 25 height 6
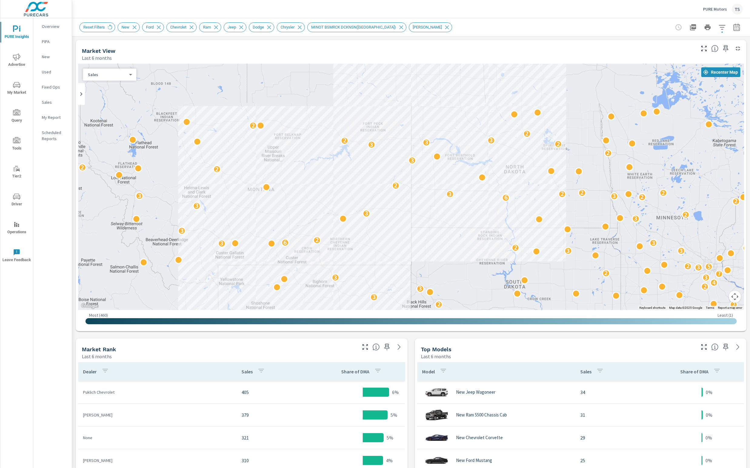
click at [724, 36] on div "Reset Filters New Ford Chevrolet Ram Jeep Dodge Chrysler MINOT BSMRCK DCKNSN(WL…" at bounding box center [411, 27] width 664 height 18
click at [725, 30] on icon "button" at bounding box center [722, 27] width 7 height 7
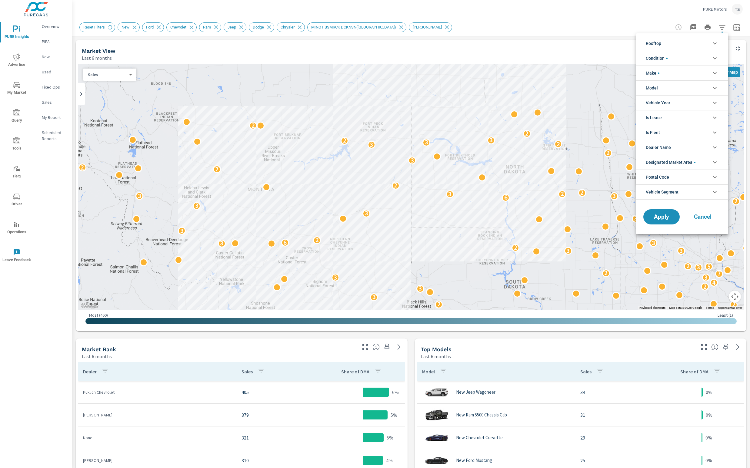
scroll to position [61, 0]
click at [582, 36] on div at bounding box center [375, 234] width 750 height 468
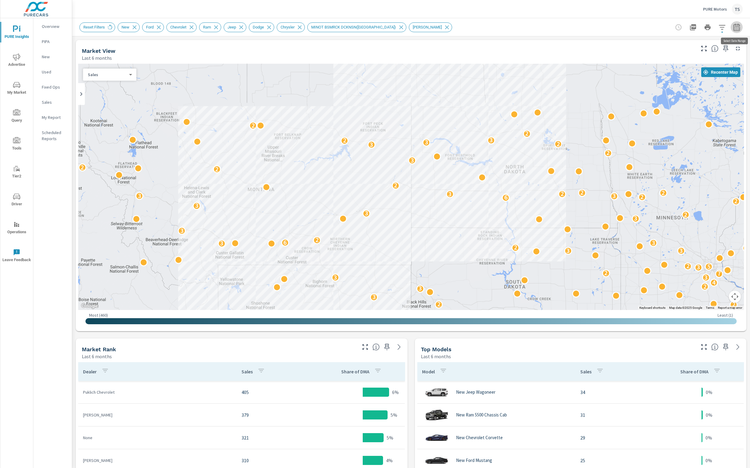
click at [736, 24] on icon "button" at bounding box center [736, 27] width 7 height 7
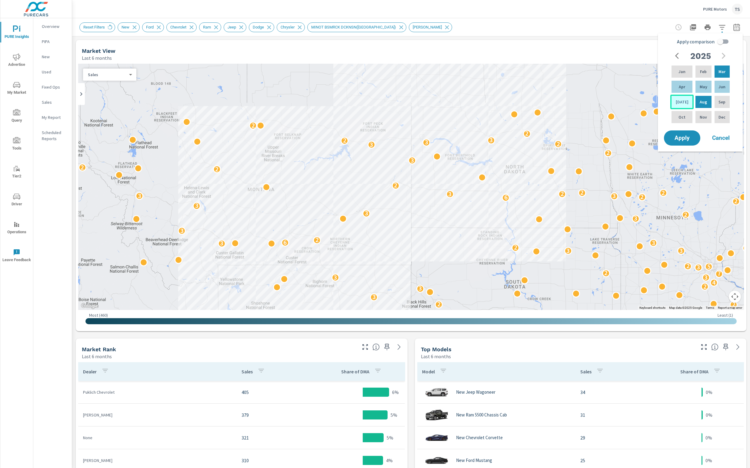
click at [682, 102] on p "[DATE]" at bounding box center [682, 102] width 13 height 6
click at [724, 71] on p "Mar" at bounding box center [722, 72] width 7 height 6
click at [725, 39] on input "Apply comparison" at bounding box center [720, 42] width 35 height 12
checkbox input "true"
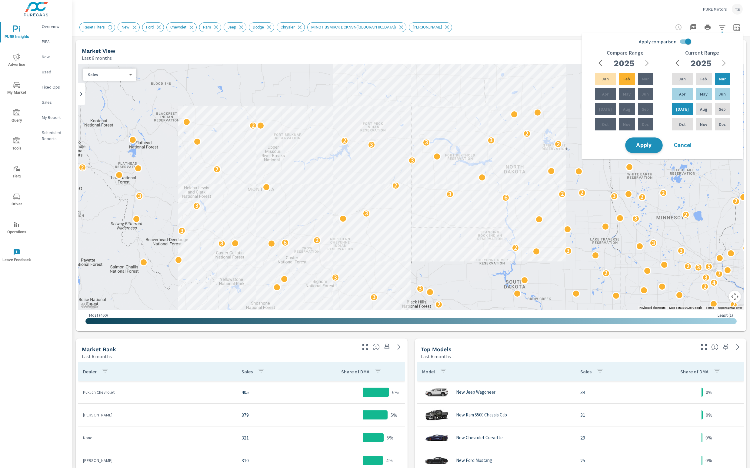
drag, startPoint x: 645, startPoint y: 136, endPoint x: 645, endPoint y: 140, distance: 4.0
click at [645, 137] on div "Apply Cancel" at bounding box center [664, 145] width 78 height 18
click at [644, 143] on span "Apply" at bounding box center [644, 146] width 25 height 6
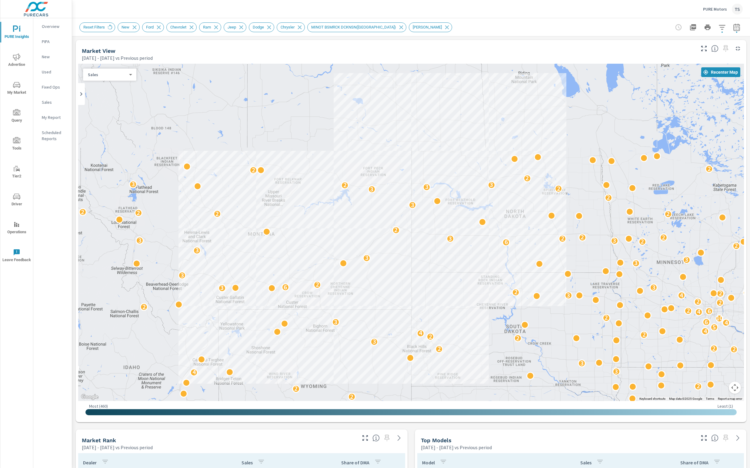
click at [333, 421] on div "← Move left → Move right ↑ Move up ↓ Move down + Zoom in - Zoom out Home Jump l…" at bounding box center [411, 241] width 671 height 361
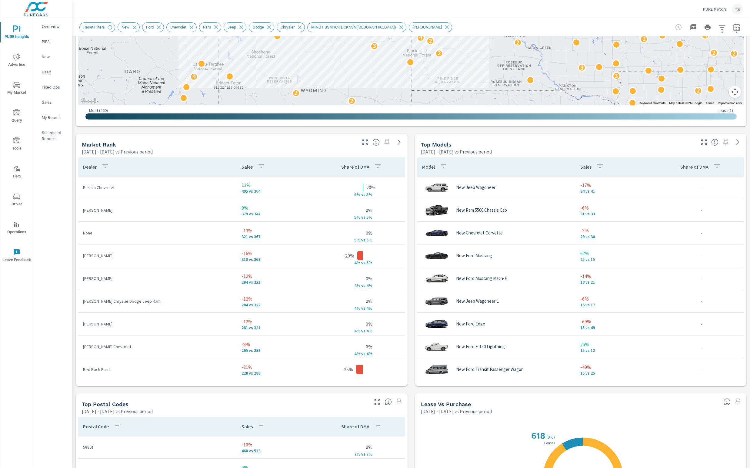
scroll to position [477, 0]
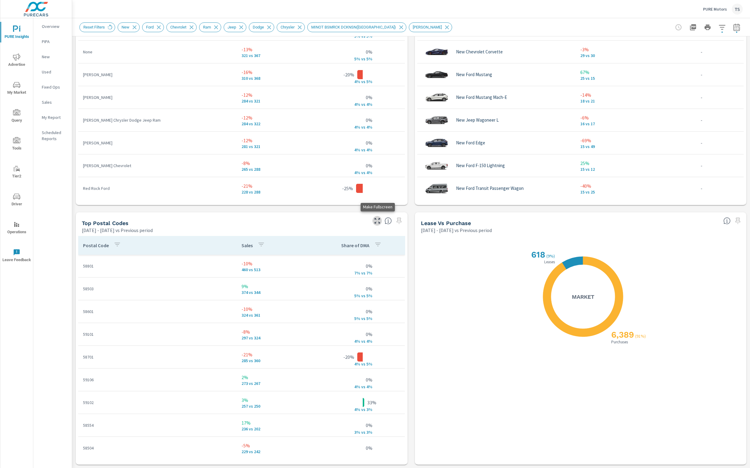
click at [382, 220] on button "button" at bounding box center [378, 221] width 10 height 10
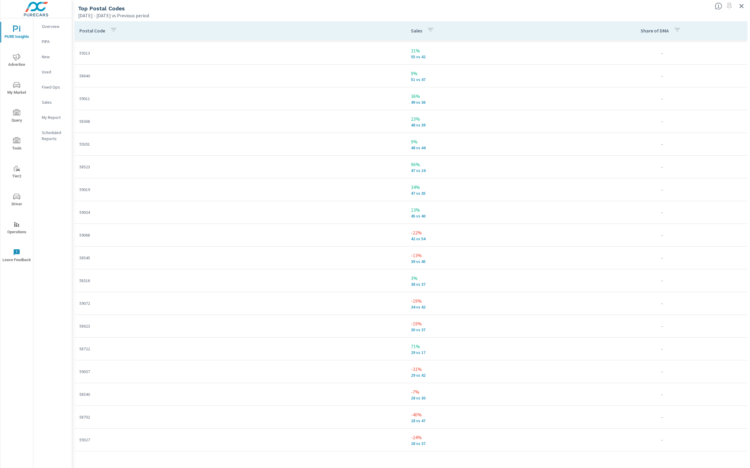
scroll to position [355, 0]
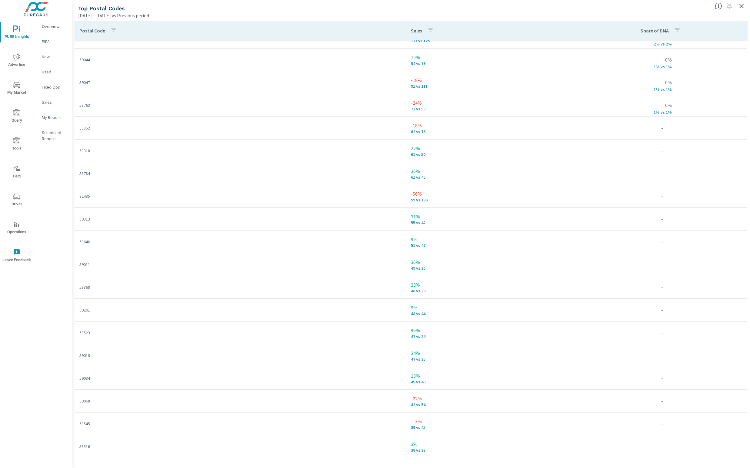
click at [46, 451] on div "Overview PIPA New Used Fixed Ops Sales My Report Scheduled Reports" at bounding box center [52, 243] width 39 height 450
click at [40, 379] on div "Overview PIPA New Used Fixed Ops Sales My Report Scheduled Reports" at bounding box center [52, 243] width 39 height 450
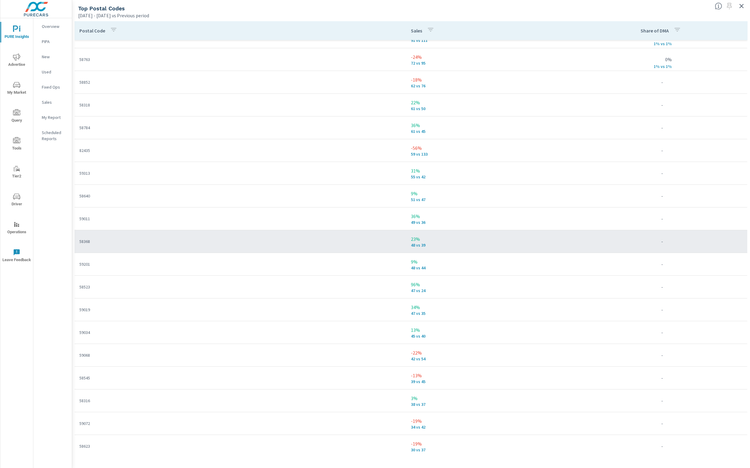
scroll to position [402, 0]
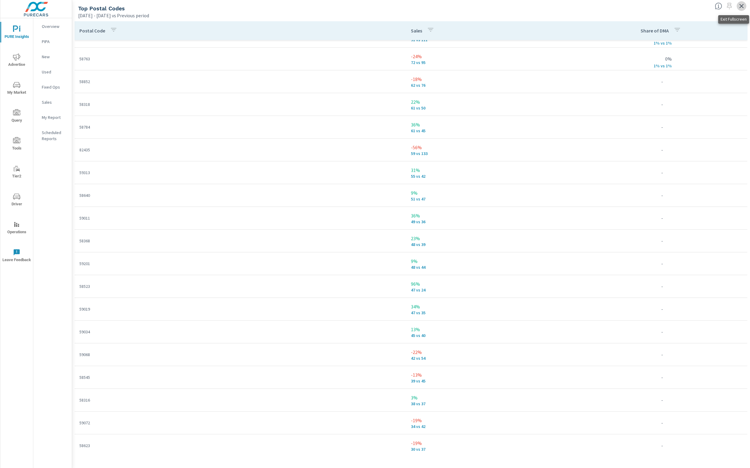
click at [746, 6] on button "button" at bounding box center [742, 6] width 10 height 10
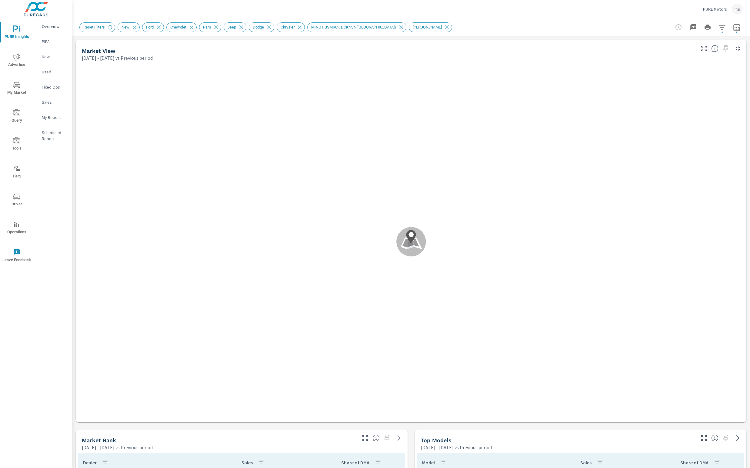
scroll to position [819, 0]
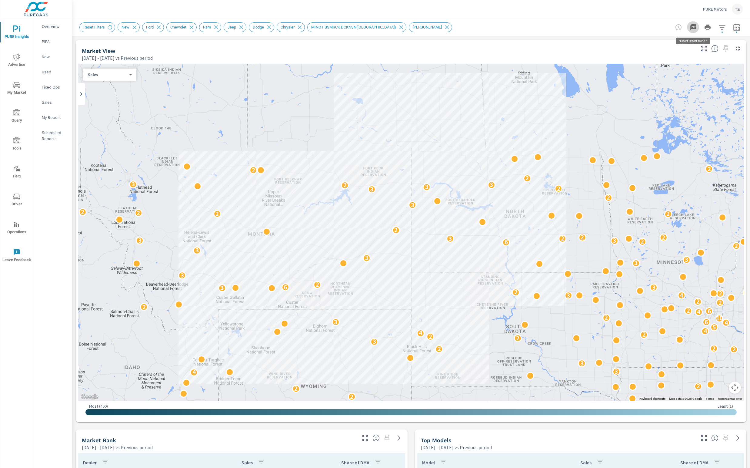
click at [694, 24] on icon "button" at bounding box center [693, 27] width 6 height 6
drag, startPoint x: 726, startPoint y: 21, endPoint x: 724, endPoint y: 24, distance: 4.0
click at [726, 21] on div "Reset Filters New Ford Chevrolet Ram Jeep Dodge Chrysler MINOT BSMRCK DCKNSN(WL…" at bounding box center [411, 27] width 664 height 18
click at [723, 26] on icon "button" at bounding box center [722, 27] width 7 height 7
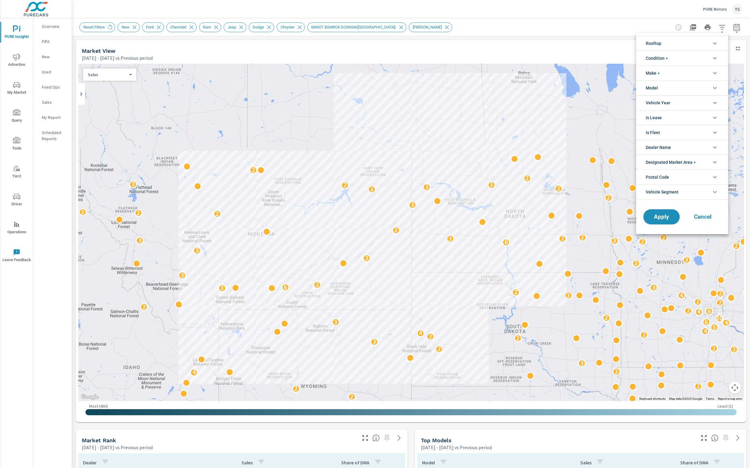
scroll to position [61, 0]
click at [693, 162] on span "Designated Market Area" at bounding box center [671, 162] width 50 height 15
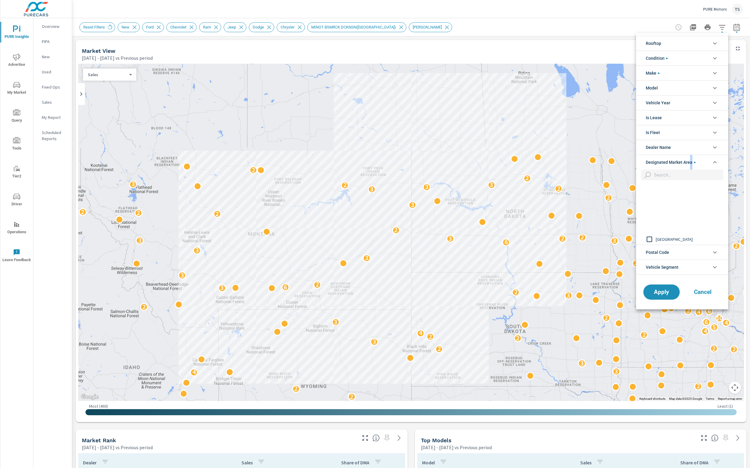
scroll to position [448, 0]
click at [404, 273] on div at bounding box center [375, 234] width 750 height 468
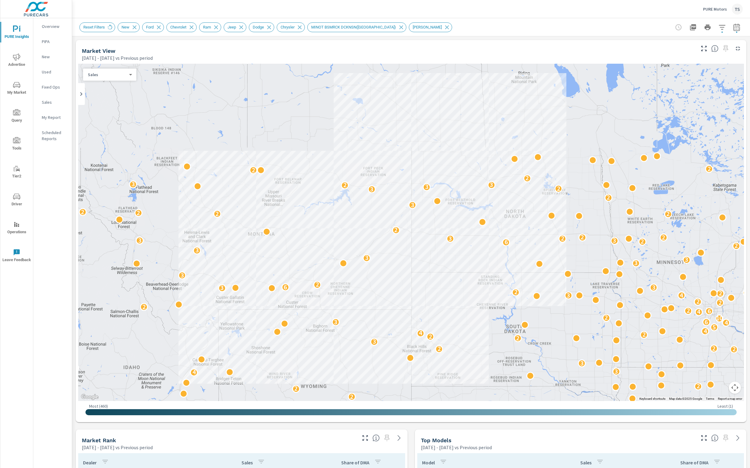
drag, startPoint x: 338, startPoint y: 426, endPoint x: 338, endPoint y: 421, distance: 4.9
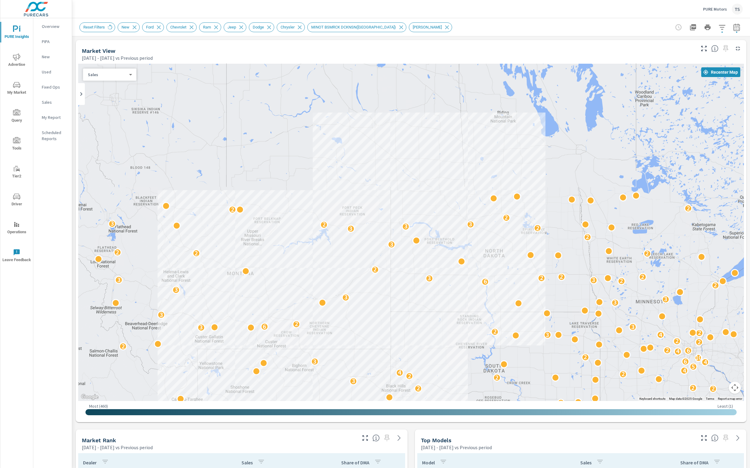
drag, startPoint x: 403, startPoint y: 201, endPoint x: 381, endPoint y: 253, distance: 55.8
click at [381, 252] on div "4 8 4 2 2 2 2 2 2 2 2 3 2 6 5 5 4 3 2 5 10 5 4 4 3 2 4 2 7 6 2 3 2 5 3 2 3 2 2 …" at bounding box center [411, 232] width 666 height 337
click at [45, 116] on p "My Report" at bounding box center [54, 117] width 25 height 6
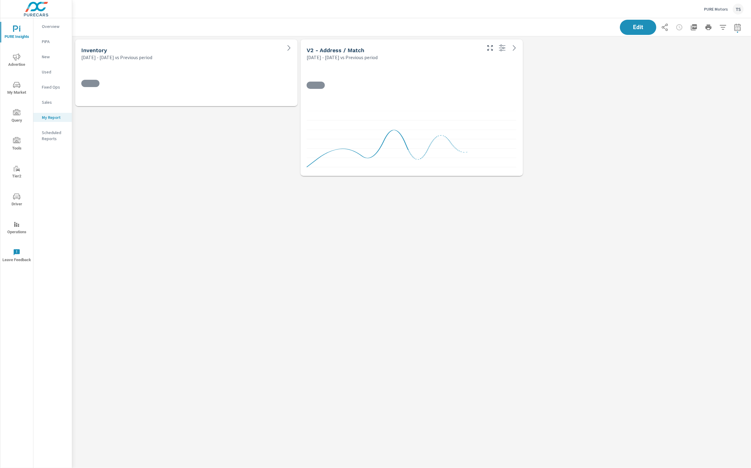
scroll to position [143, 679]
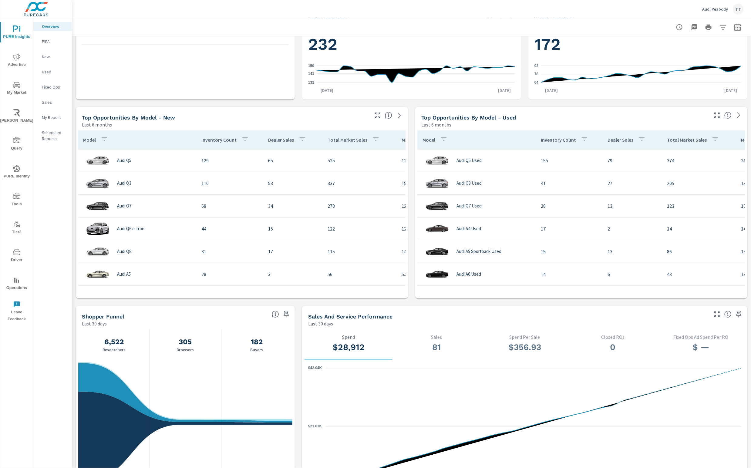
scroll to position [122, 0]
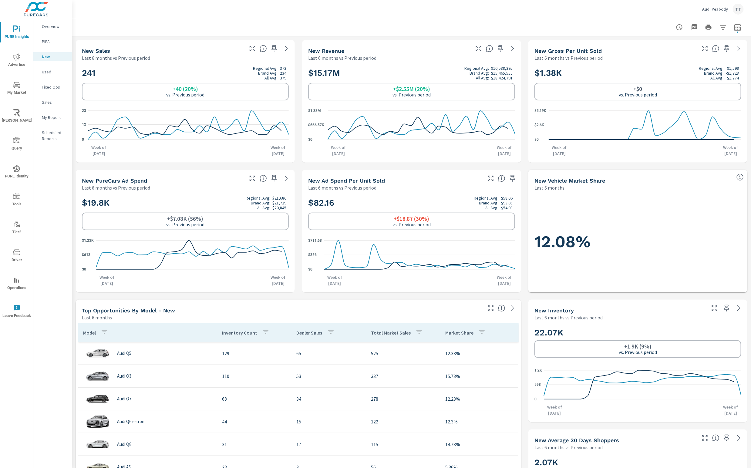
scroll to position [477, 0]
